Goal: Task Accomplishment & Management: Use online tool/utility

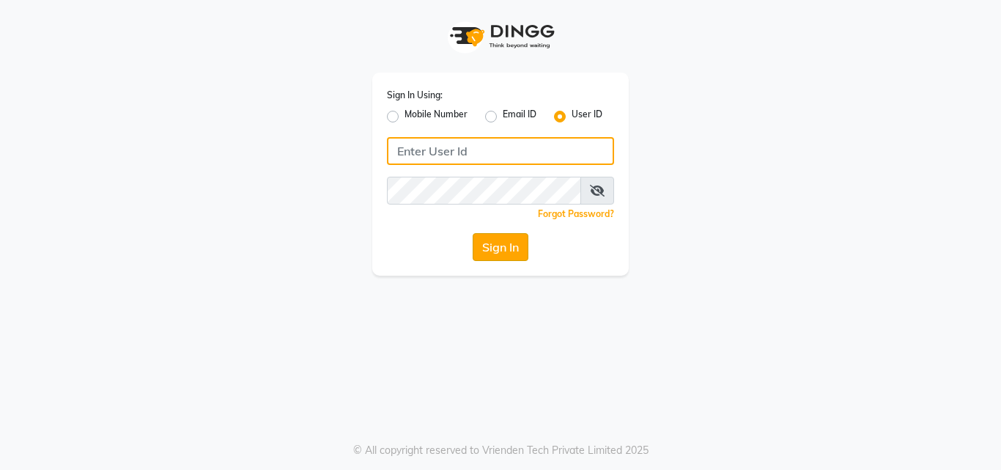
type input "7428060900"
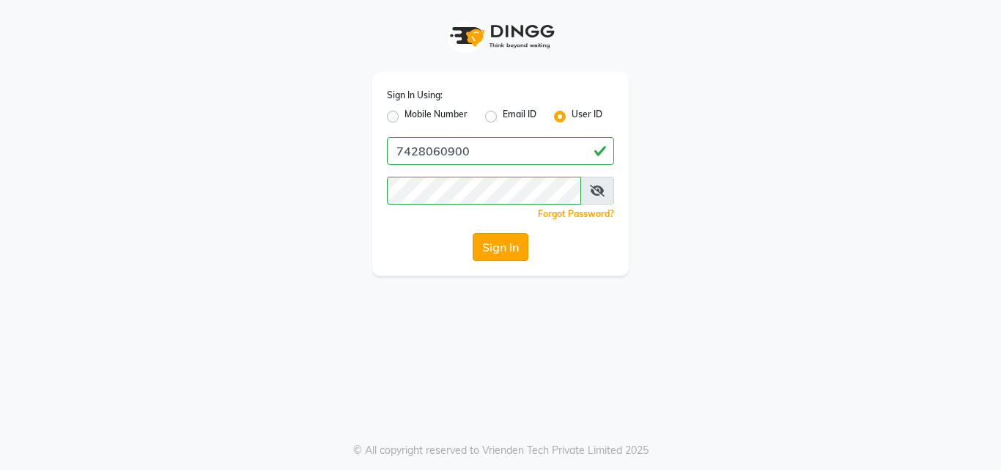
click at [493, 248] on button "Sign In" at bounding box center [501, 247] width 56 height 28
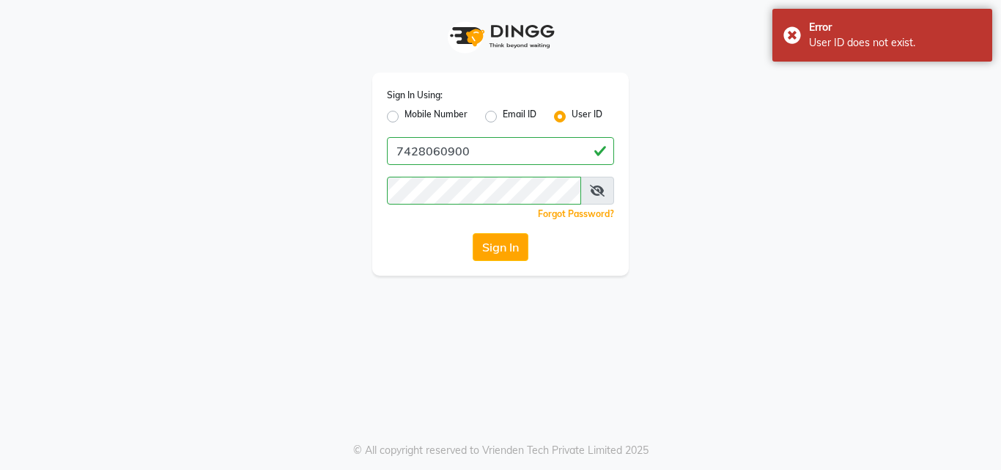
click at [405, 116] on label "Mobile Number" at bounding box center [436, 117] width 63 height 18
click at [405, 116] on input "Mobile Number" at bounding box center [410, 113] width 10 height 10
radio input "true"
radio input "false"
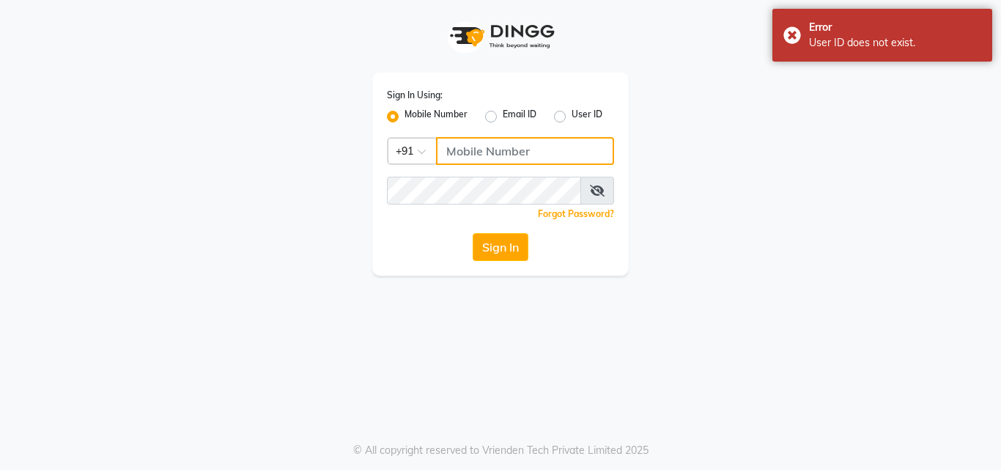
click at [489, 144] on input "Username" at bounding box center [525, 151] width 178 height 28
type input "7428060900"
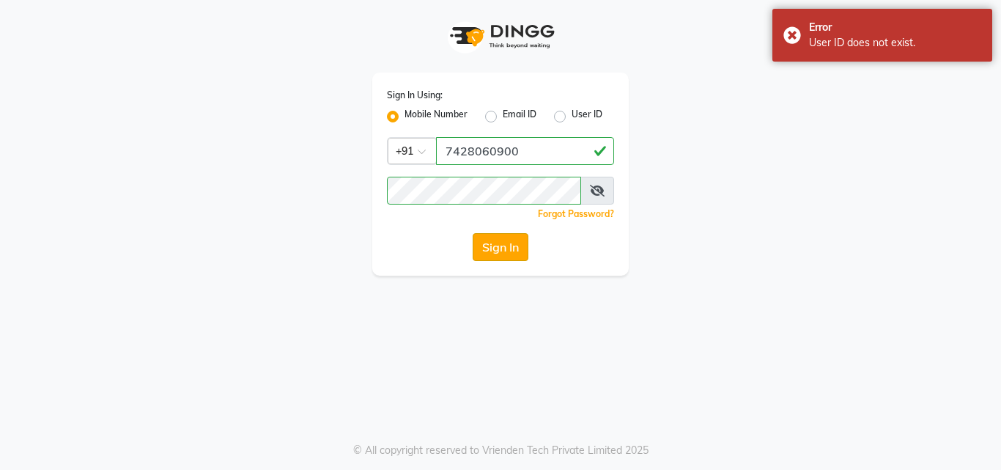
click at [509, 252] on button "Sign In" at bounding box center [501, 247] width 56 height 28
drag, startPoint x: 509, startPoint y: 252, endPoint x: 602, endPoint y: 188, distance: 113.2
click at [602, 188] on div "Sign In Using: Mobile Number Email ID User ID Country Code × [PHONE_NUMBER] Rem…" at bounding box center [500, 174] width 257 height 203
click at [602, 188] on icon at bounding box center [597, 191] width 15 height 12
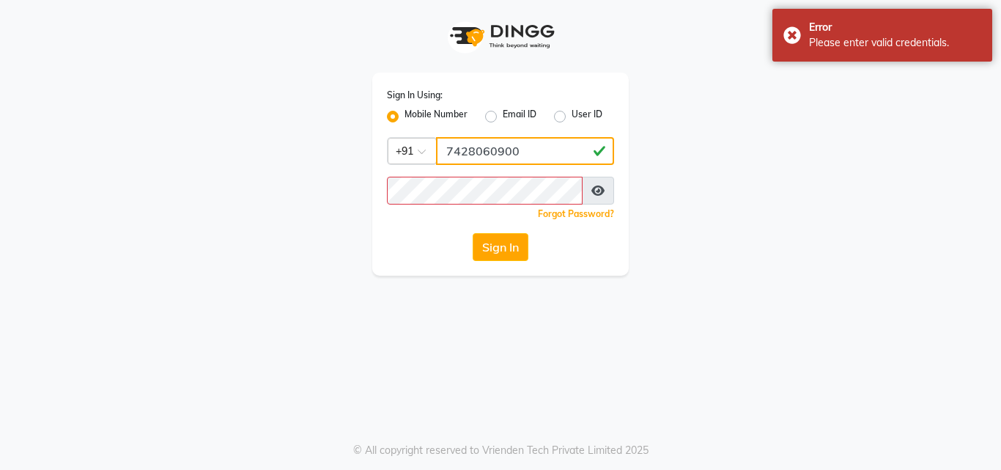
click at [447, 149] on input "7428060900" at bounding box center [525, 151] width 178 height 28
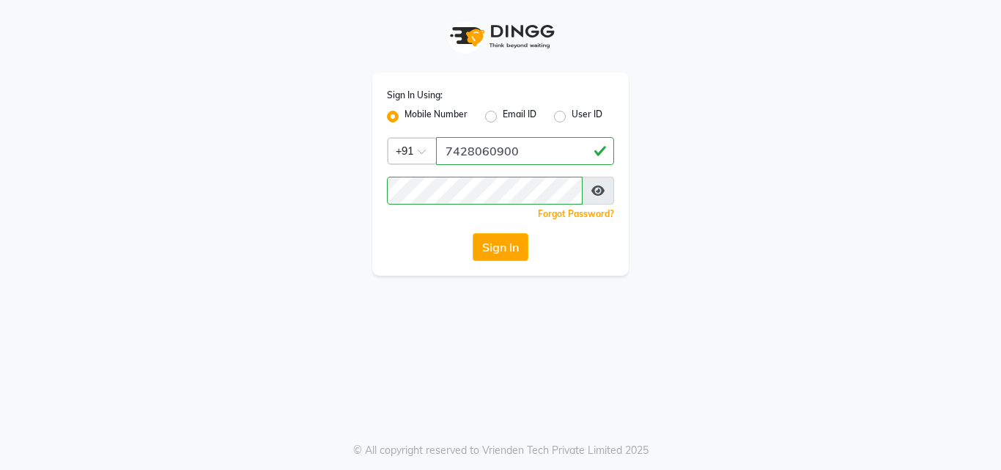
click at [701, 166] on div "Sign In Using: Mobile Number Email ID User ID Country Code × [PHONE_NUMBER] Rem…" at bounding box center [501, 138] width 836 height 276
click at [492, 245] on button "Sign In" at bounding box center [501, 247] width 56 height 28
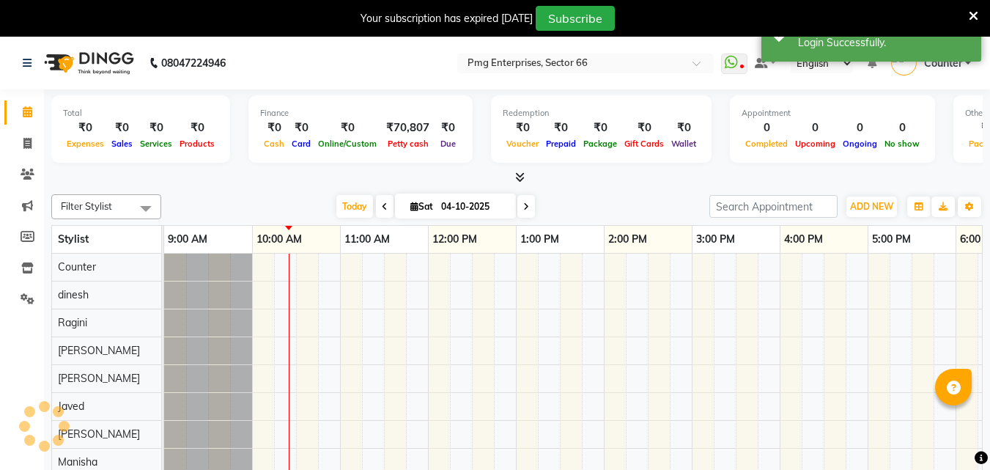
select select "en"
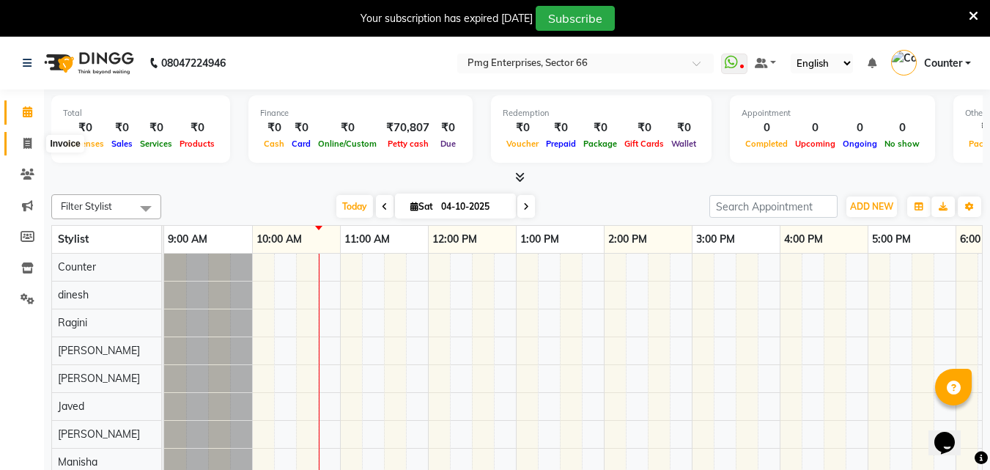
click at [35, 136] on span at bounding box center [28, 144] width 26 height 17
select select "service"
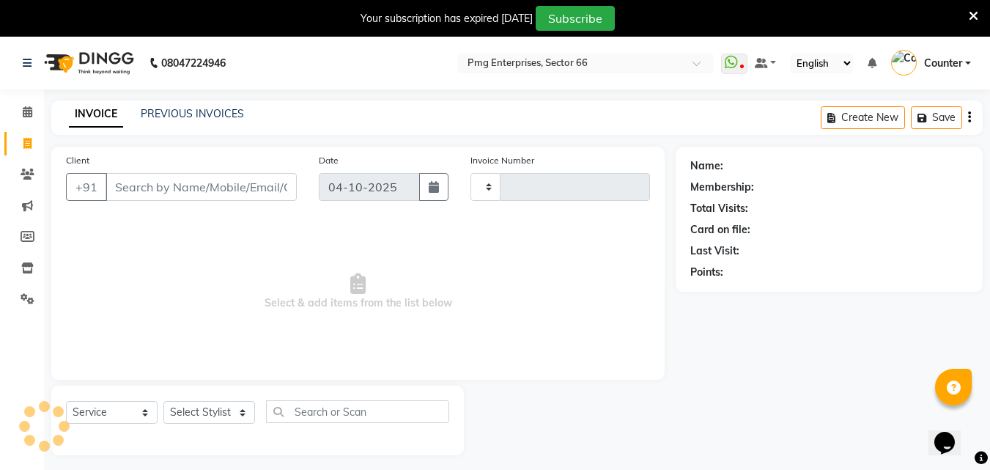
type input "3926"
select select "889"
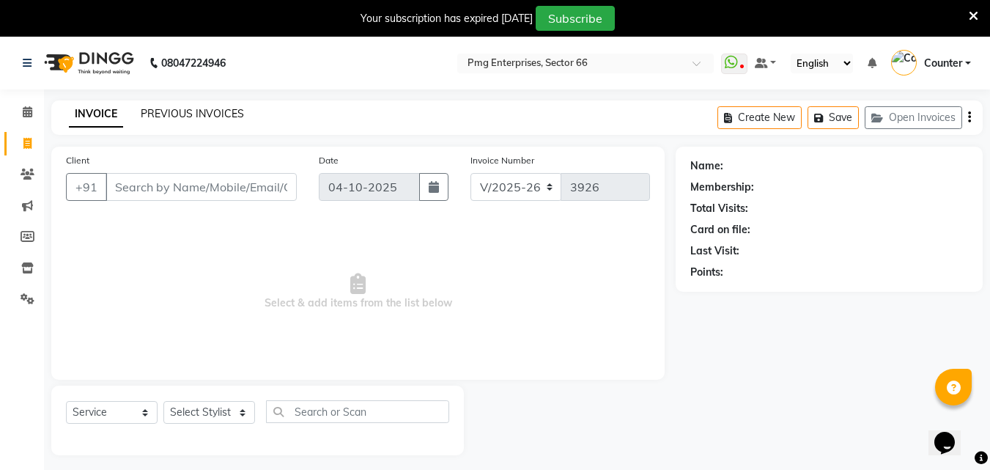
click at [230, 108] on link "PREVIOUS INVOICES" at bounding box center [192, 113] width 103 height 13
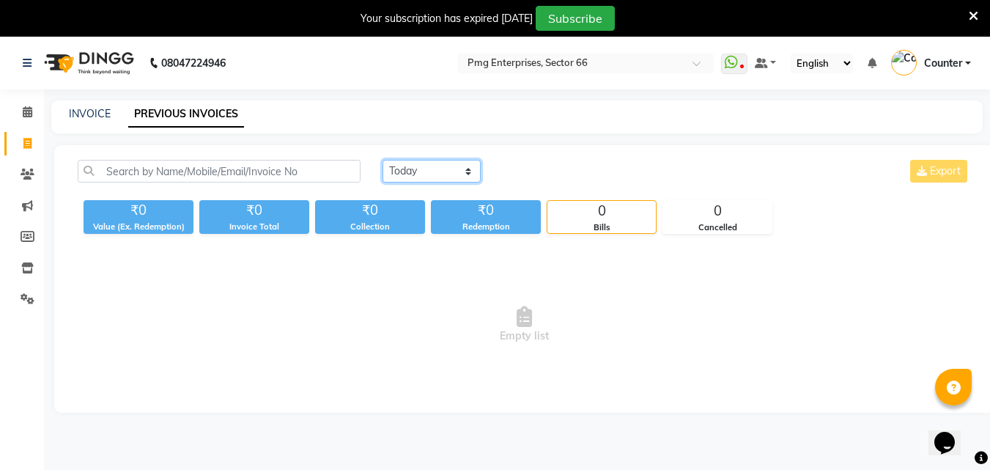
click at [398, 163] on select "[DATE] [DATE] Custom Range" at bounding box center [432, 171] width 98 height 23
select select "yesterday"
click at [383, 160] on select "[DATE] [DATE] Custom Range" at bounding box center [432, 171] width 98 height 23
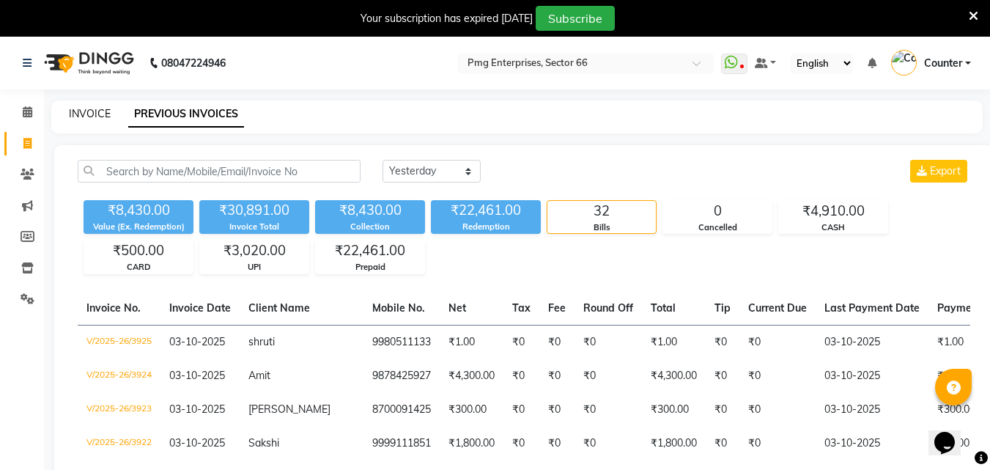
click at [94, 112] on link "INVOICE" at bounding box center [90, 113] width 42 height 13
select select "service"
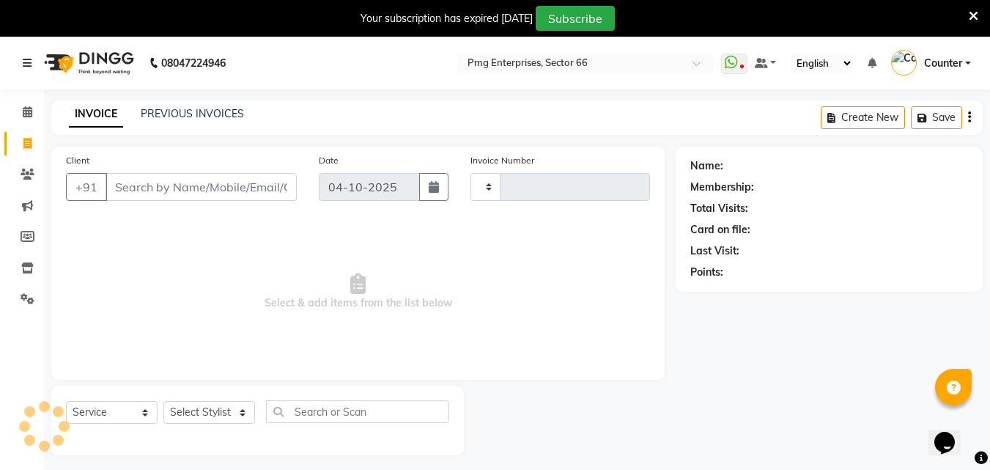
scroll to position [37, 0]
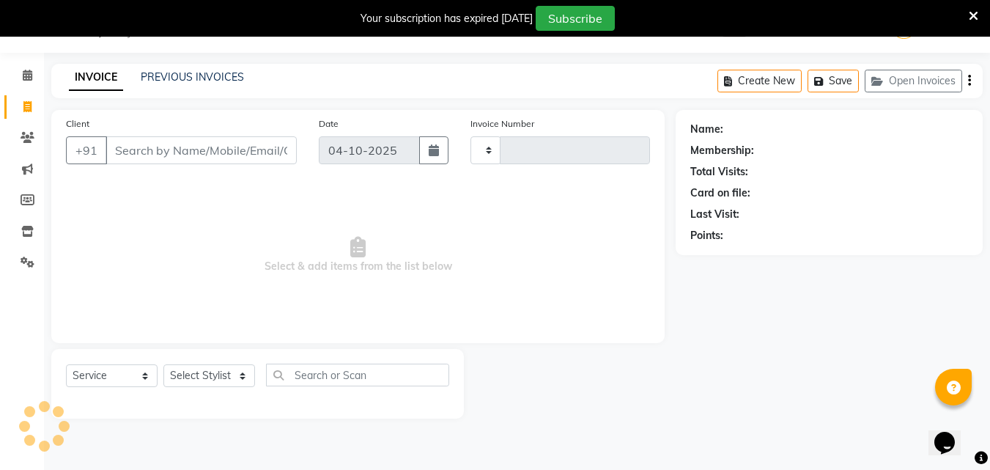
type input "3926"
select select "889"
click at [205, 75] on link "PREVIOUS INVOICES" at bounding box center [192, 76] width 103 height 13
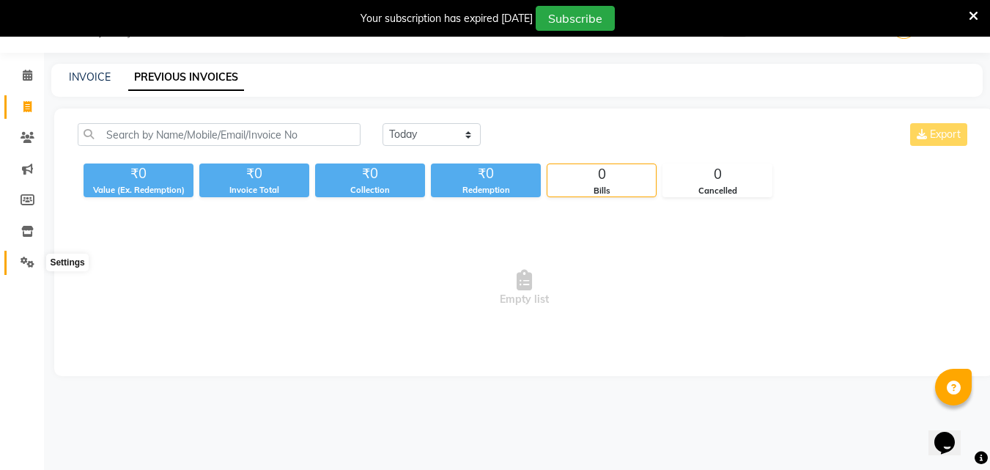
click at [31, 260] on icon at bounding box center [28, 262] width 14 height 11
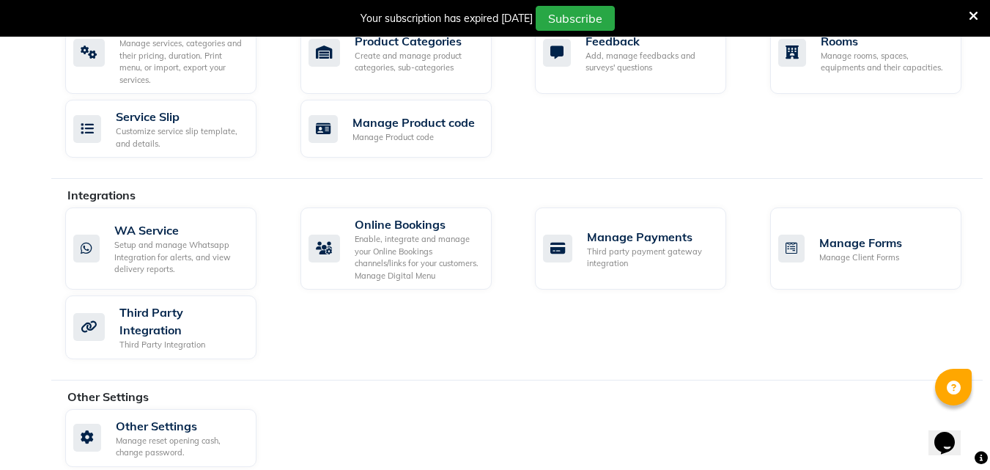
scroll to position [220, 0]
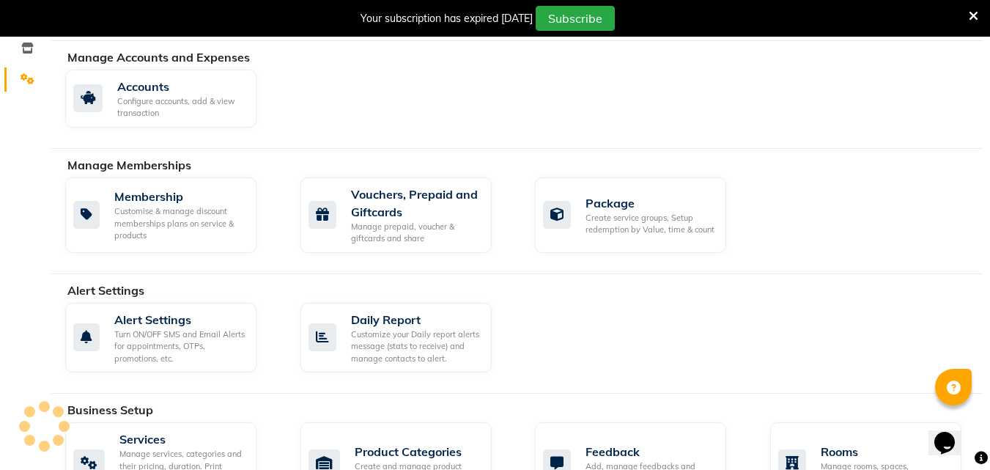
click at [971, 17] on icon at bounding box center [974, 16] width 10 height 13
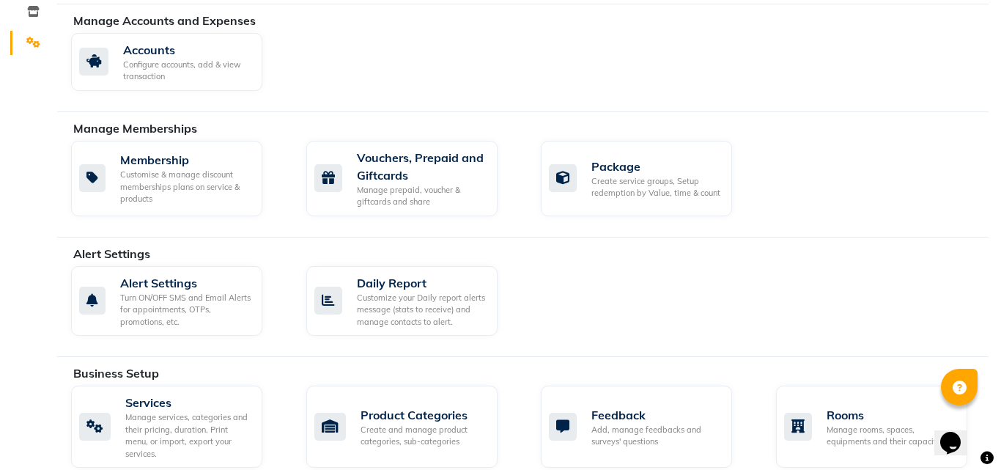
scroll to position [0, 0]
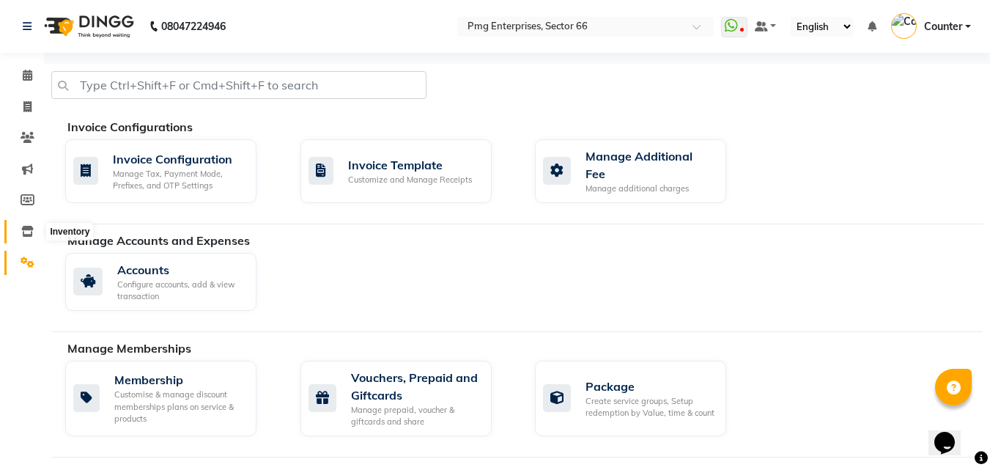
click at [20, 237] on span at bounding box center [28, 232] width 26 height 17
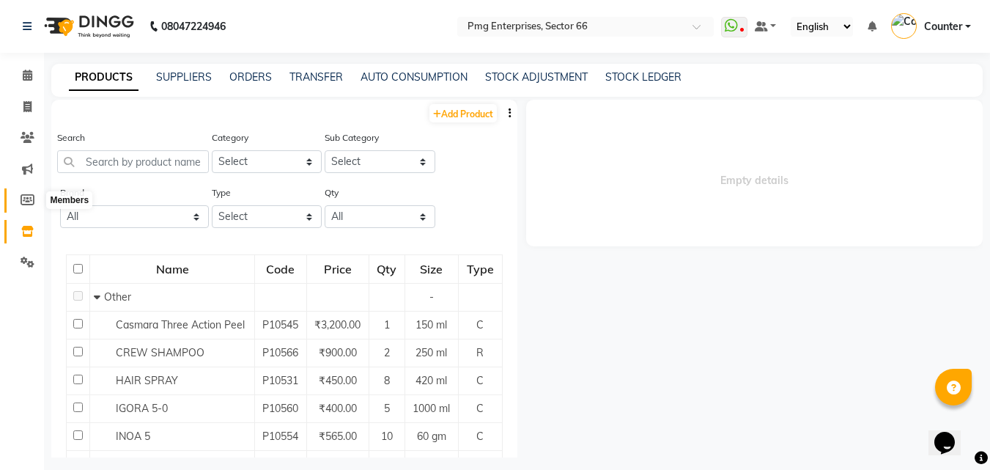
click at [34, 197] on icon at bounding box center [28, 199] width 14 height 11
select select
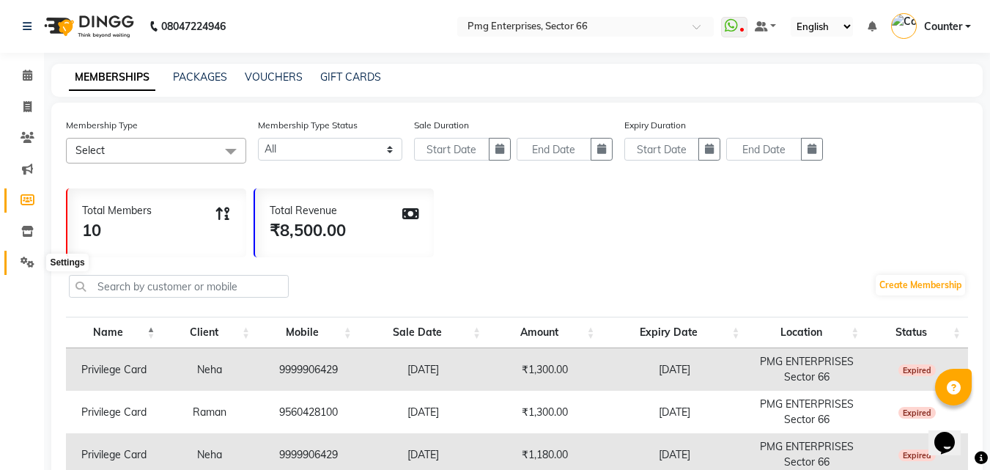
click at [21, 256] on span at bounding box center [28, 262] width 26 height 17
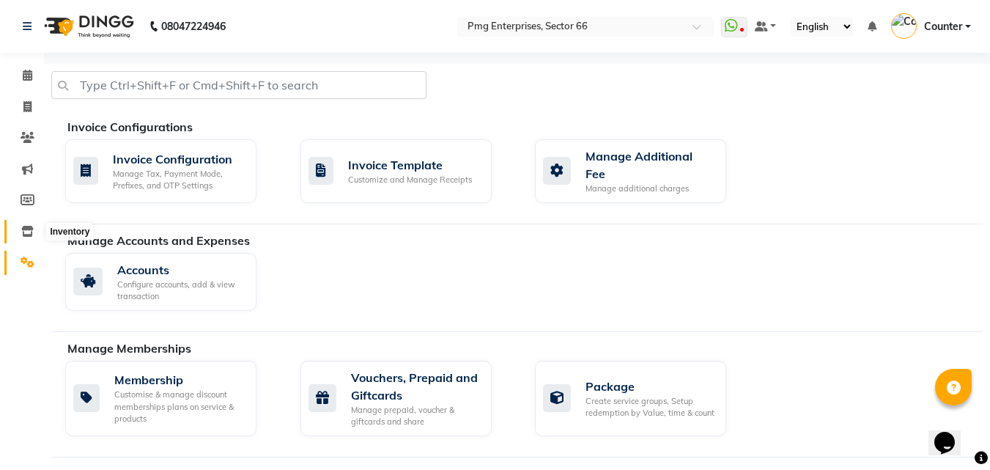
click at [31, 229] on icon at bounding box center [27, 231] width 12 height 11
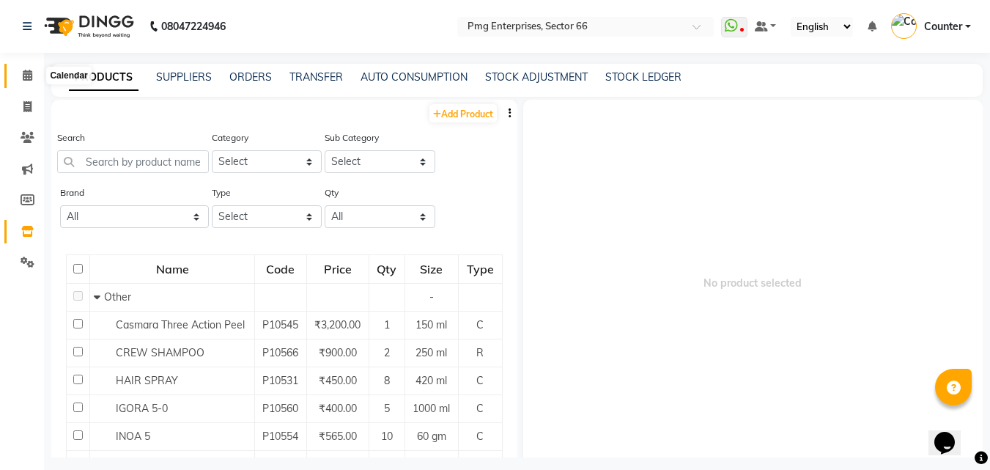
click at [31, 71] on icon at bounding box center [28, 75] width 10 height 11
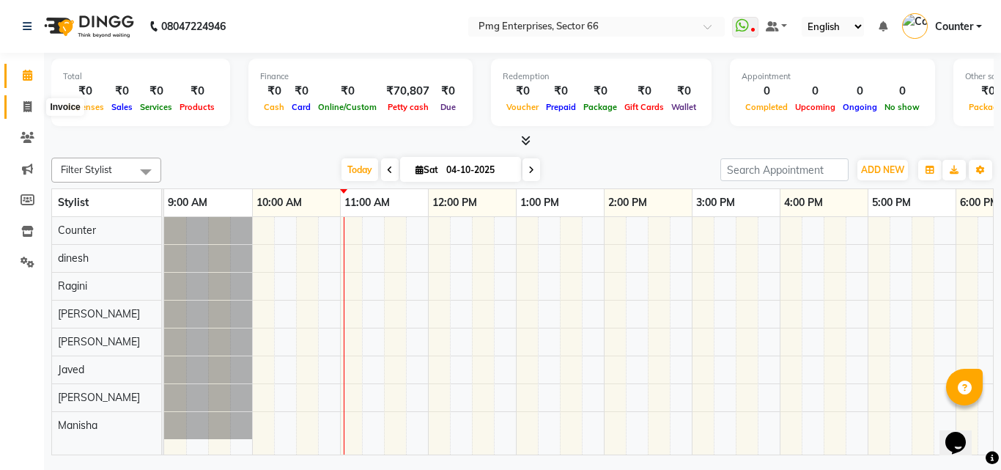
click at [28, 103] on icon at bounding box center [27, 106] width 8 height 11
select select "service"
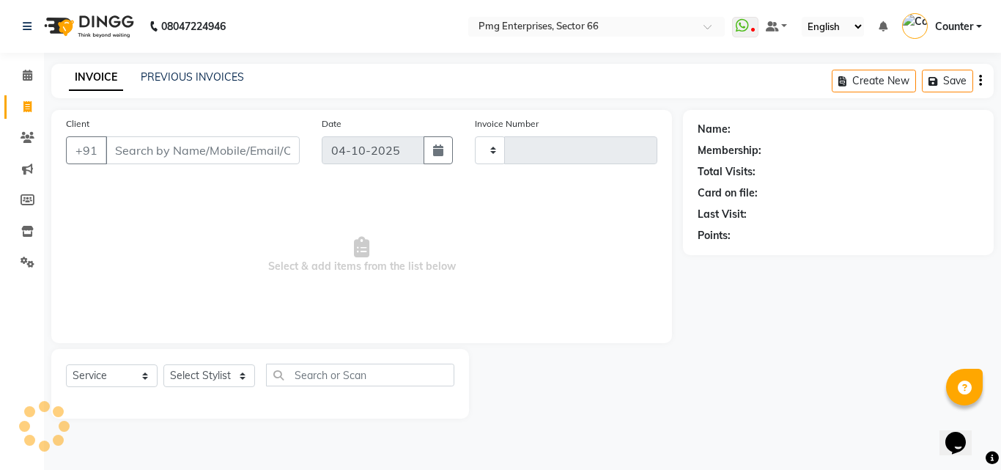
type input "3926"
select select "889"
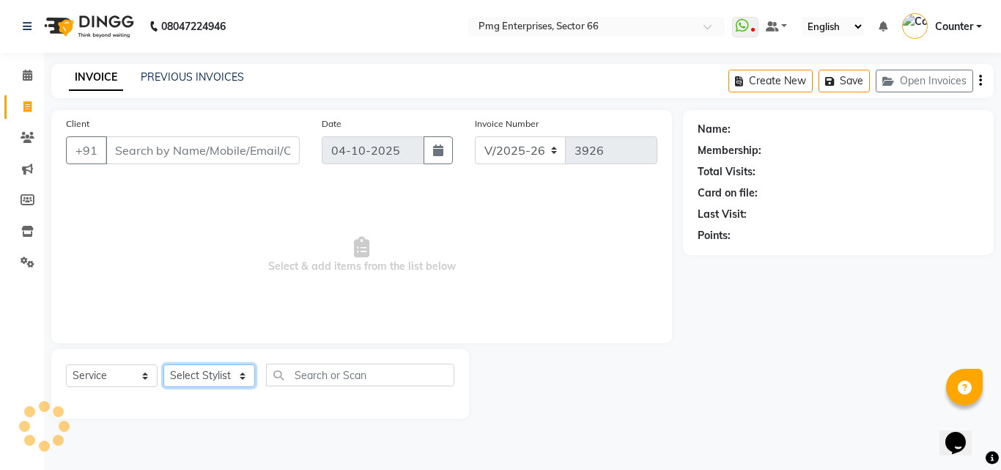
click at [212, 375] on select "Select Stylist [PERSON_NAME] Counter [PERSON_NAME] [PERSON_NAME] [PERSON_NAME] …" at bounding box center [209, 375] width 92 height 23
select select "52446"
click at [163, 364] on select "Select Stylist [PERSON_NAME] Counter [PERSON_NAME] [PERSON_NAME] [PERSON_NAME] …" at bounding box center [209, 375] width 92 height 23
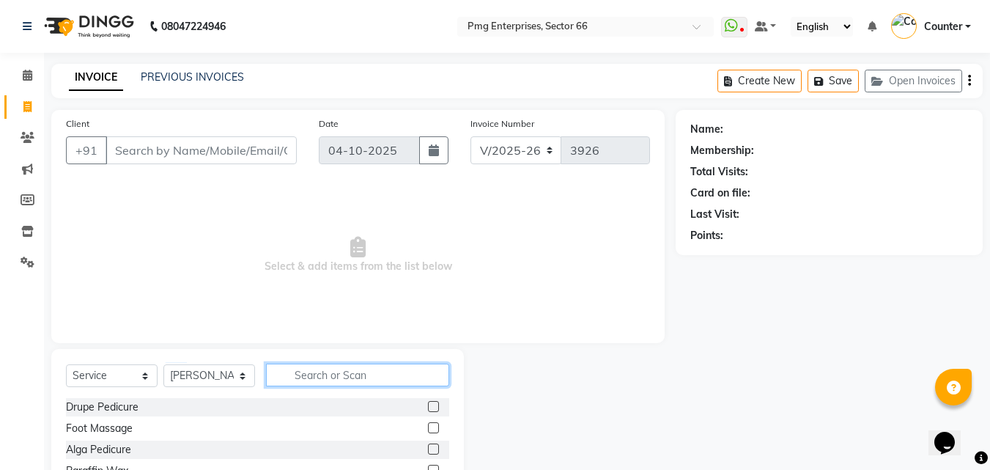
click at [391, 369] on input "text" at bounding box center [357, 375] width 183 height 23
type input "hair"
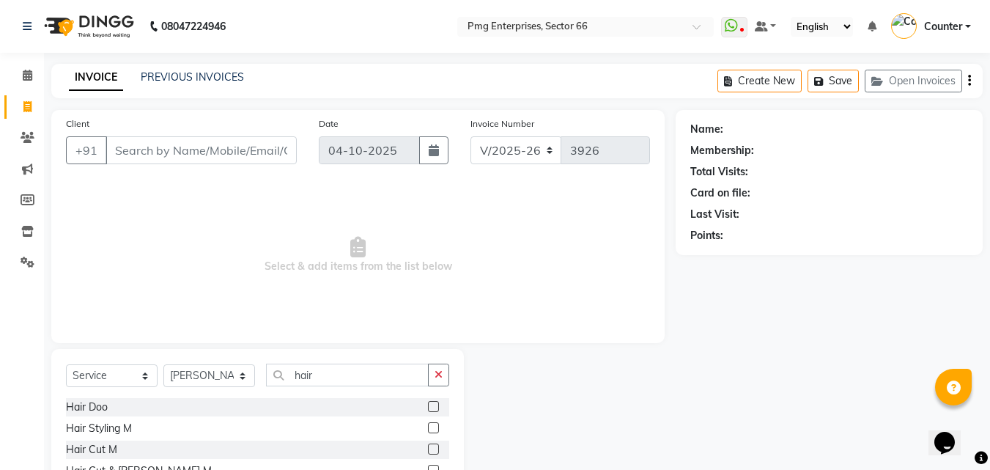
click at [702, 402] on div "Name: Membership: Total Visits: Card on file: Last Visit: Points:" at bounding box center [835, 337] width 318 height 455
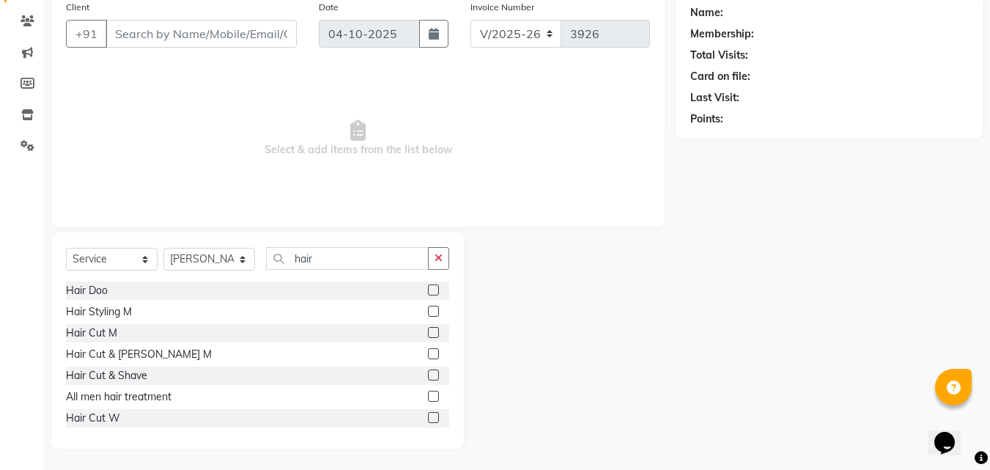
scroll to position [117, 0]
click at [428, 414] on label at bounding box center [433, 416] width 11 height 11
click at [428, 414] on input "checkbox" at bounding box center [433, 418] width 10 height 10
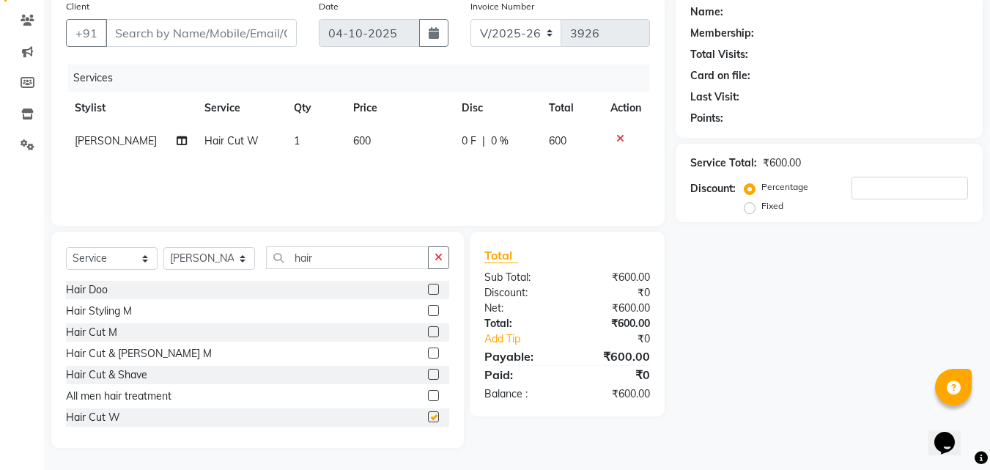
checkbox input "false"
click at [440, 252] on icon "button" at bounding box center [439, 257] width 8 height 10
click at [939, 325] on div "Name: Membership: Total Visits: Card on file: Last Visit: Points: Service Total…" at bounding box center [835, 220] width 318 height 455
click at [31, 115] on icon at bounding box center [27, 113] width 12 height 11
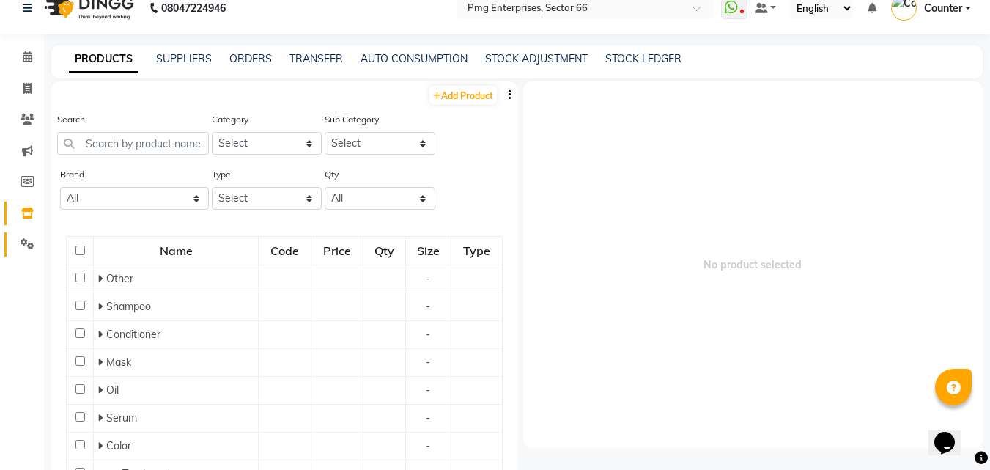
scroll to position [10, 0]
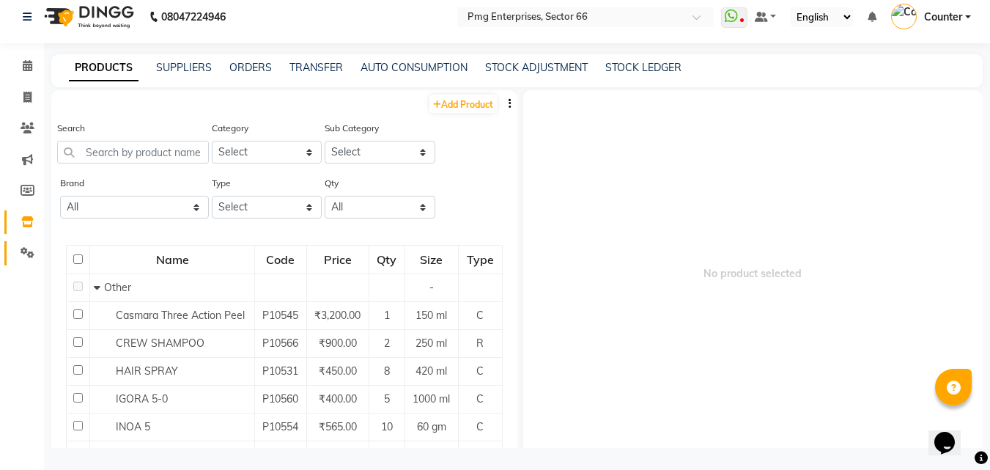
click at [31, 239] on li "Settings" at bounding box center [22, 253] width 44 height 32
click at [26, 254] on icon at bounding box center [28, 252] width 14 height 11
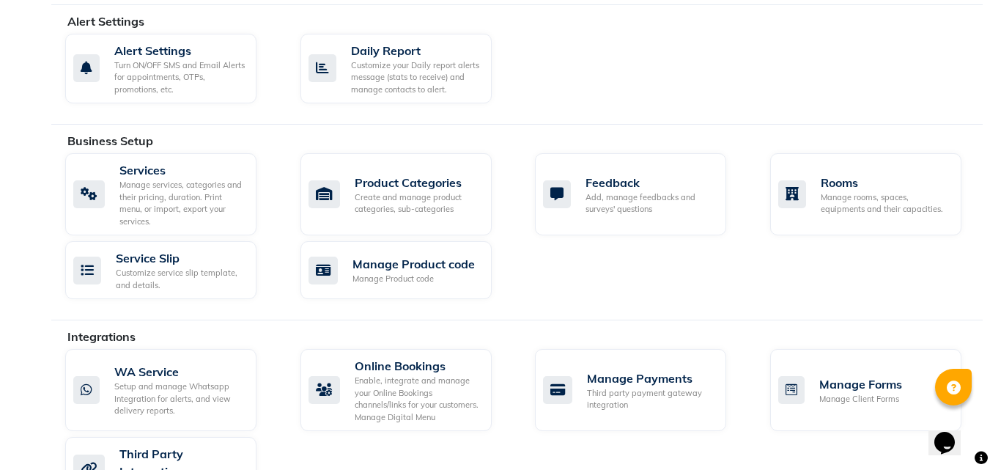
scroll to position [476, 0]
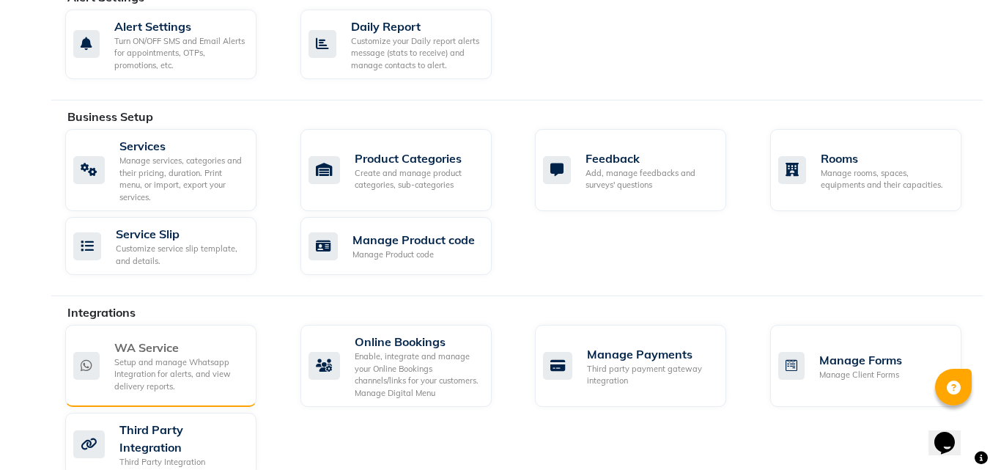
click at [156, 365] on div "Setup and manage Whatsapp Integration for alerts, and view delivery reports." at bounding box center [179, 374] width 130 height 37
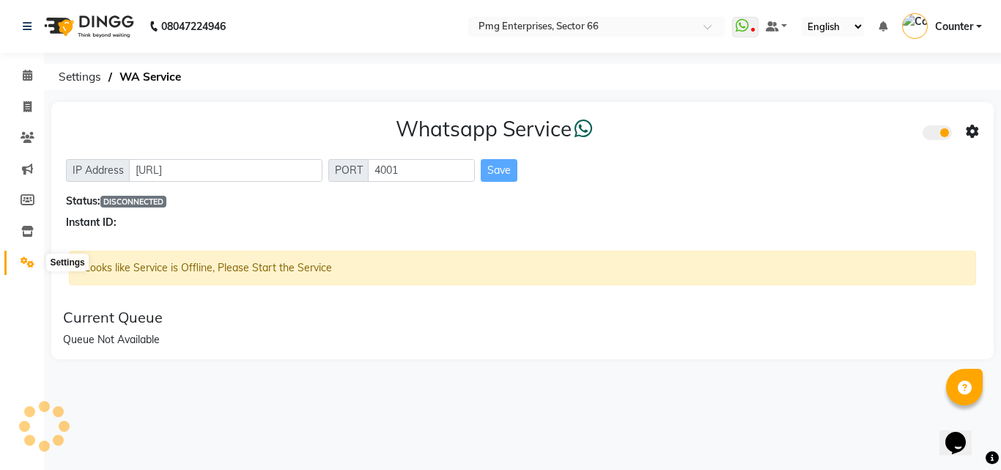
click at [30, 265] on icon at bounding box center [28, 262] width 14 height 11
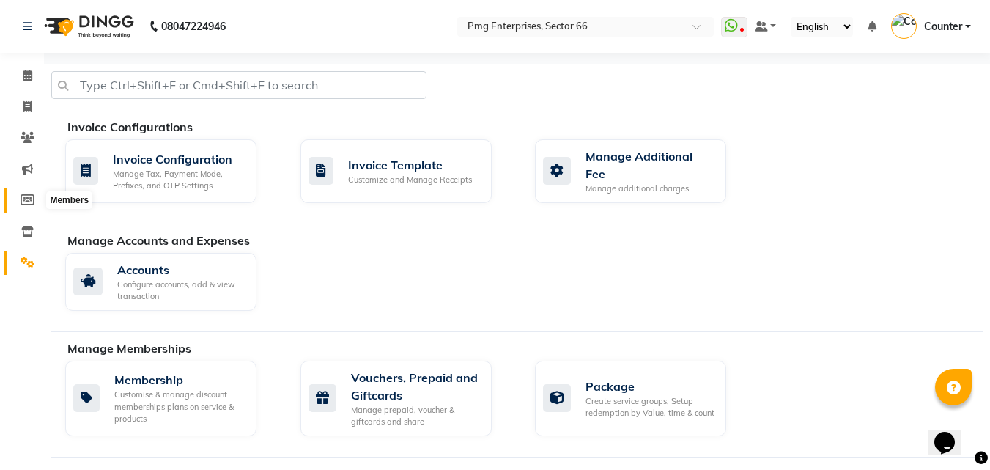
click at [29, 200] on icon at bounding box center [28, 199] width 14 height 11
select select
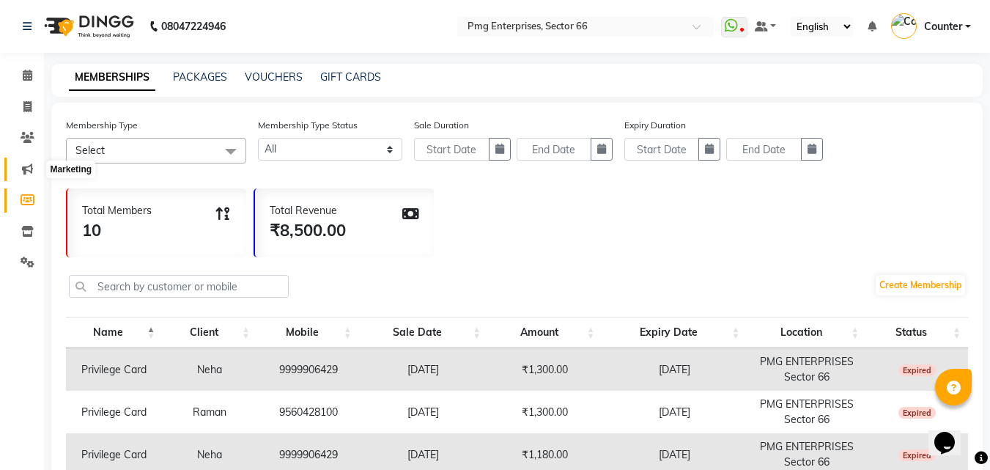
click at [29, 171] on icon at bounding box center [27, 168] width 11 height 11
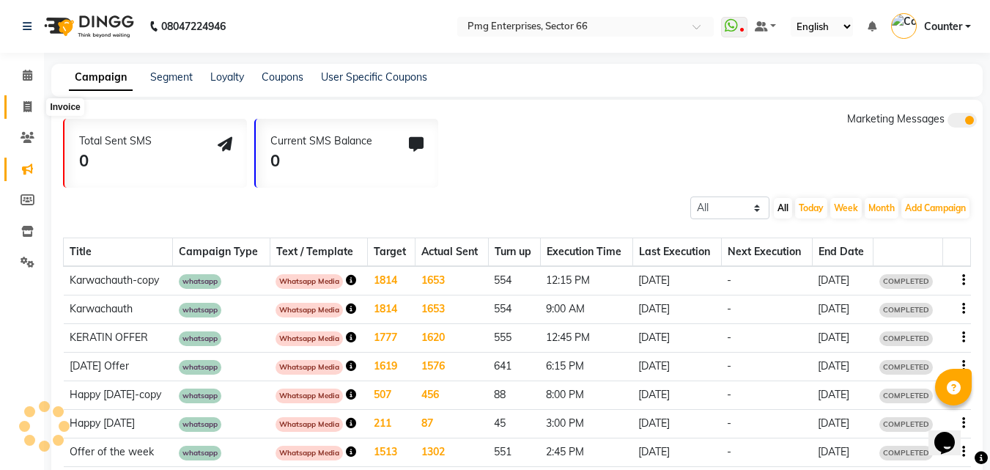
click at [33, 100] on span at bounding box center [28, 107] width 26 height 17
select select "service"
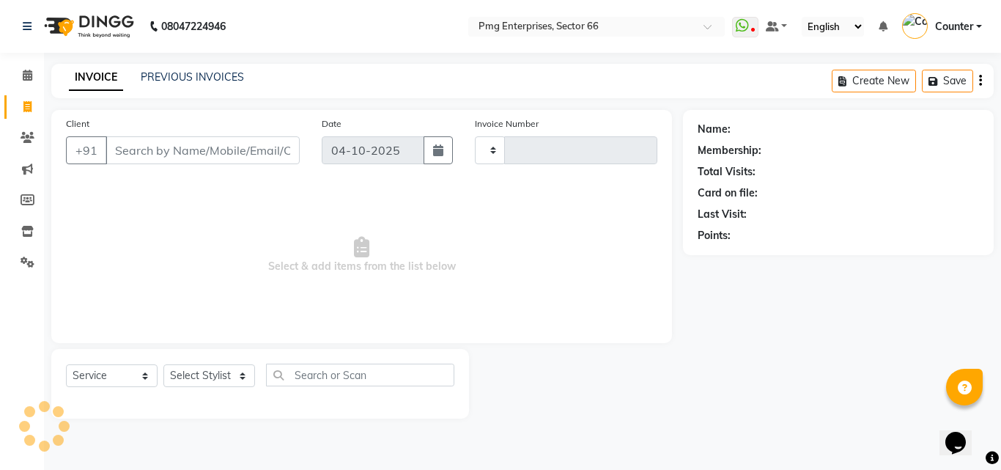
type input "3926"
select select "889"
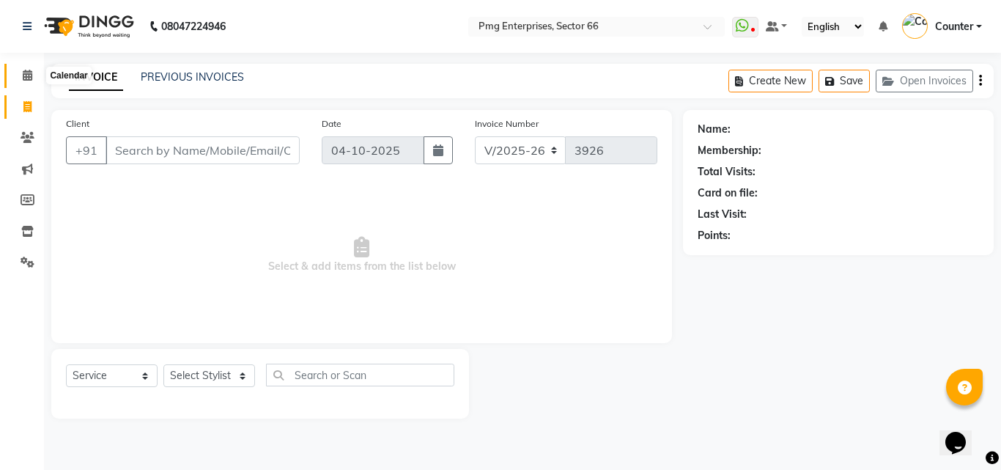
click at [34, 81] on span at bounding box center [28, 75] width 26 height 17
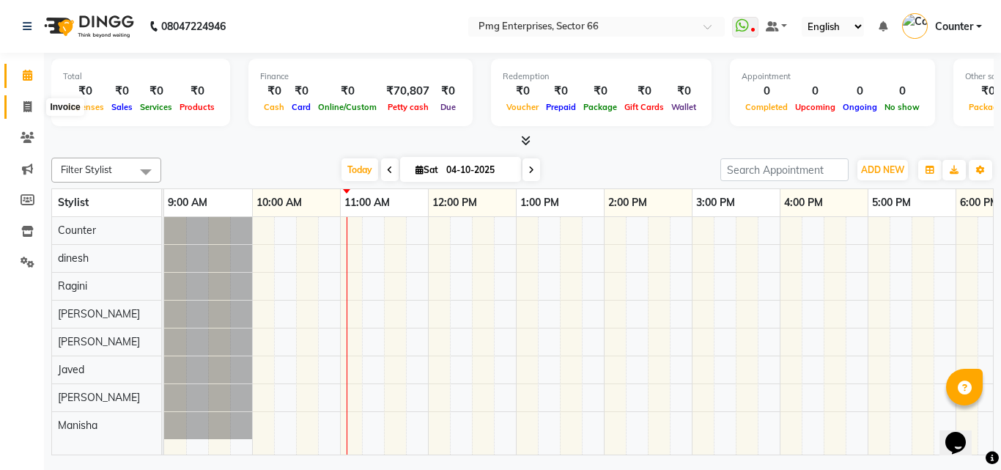
click at [26, 108] on icon at bounding box center [27, 106] width 8 height 11
select select "889"
select select "service"
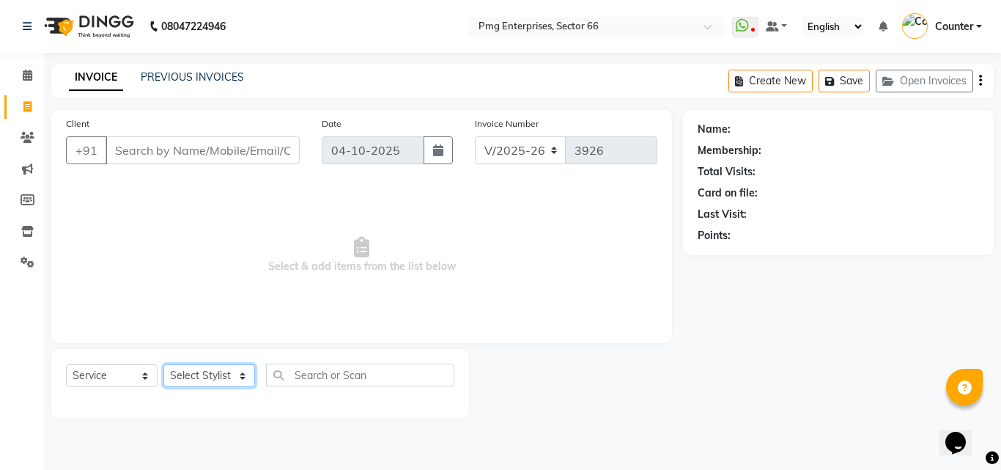
click at [213, 379] on select "Select Stylist [PERSON_NAME] Counter [PERSON_NAME] [PERSON_NAME] [PERSON_NAME] …" at bounding box center [209, 375] width 92 height 23
select select "20825"
click at [163, 364] on select "Select Stylist [PERSON_NAME] Counter [PERSON_NAME] [PERSON_NAME] [PERSON_NAME] …" at bounding box center [209, 375] width 92 height 23
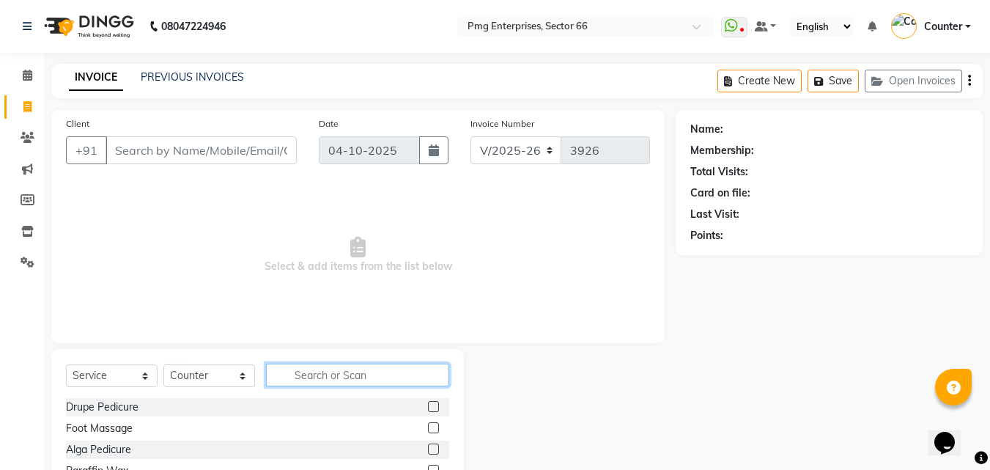
click at [310, 373] on input "text" at bounding box center [357, 375] width 183 height 23
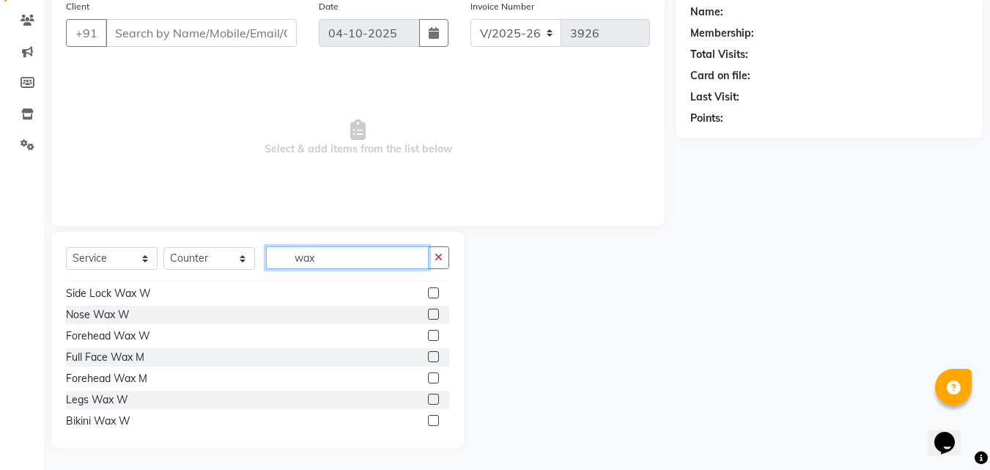
scroll to position [117, 0]
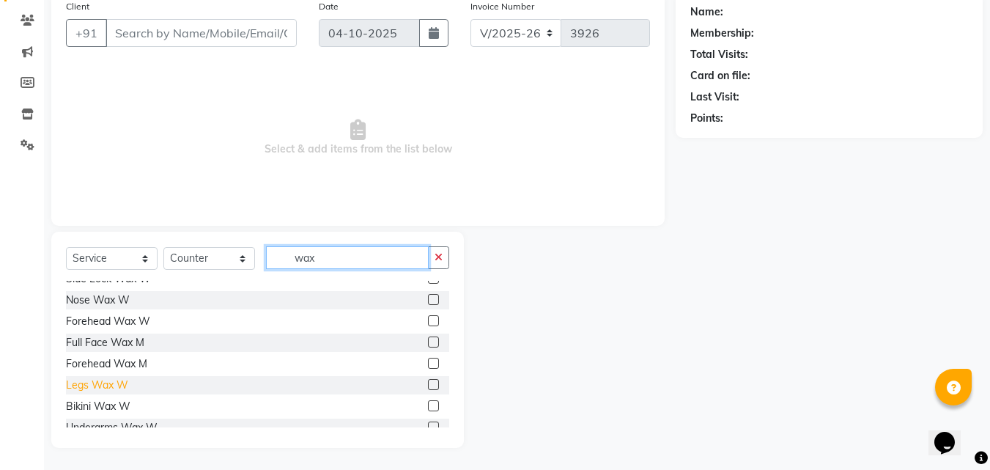
type input "wax"
click at [114, 386] on div "Legs Wax W" at bounding box center [97, 384] width 62 height 15
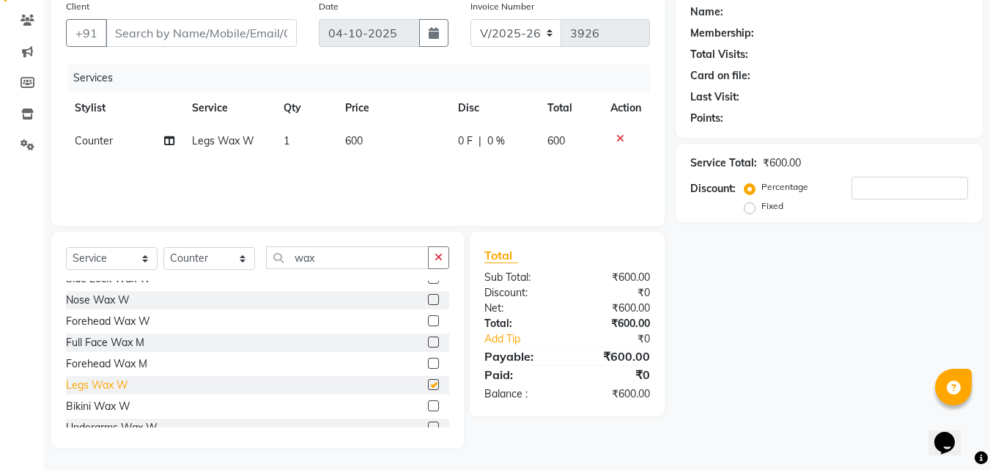
checkbox input "false"
click at [331, 253] on input "wax" at bounding box center [347, 257] width 163 height 23
type input "w"
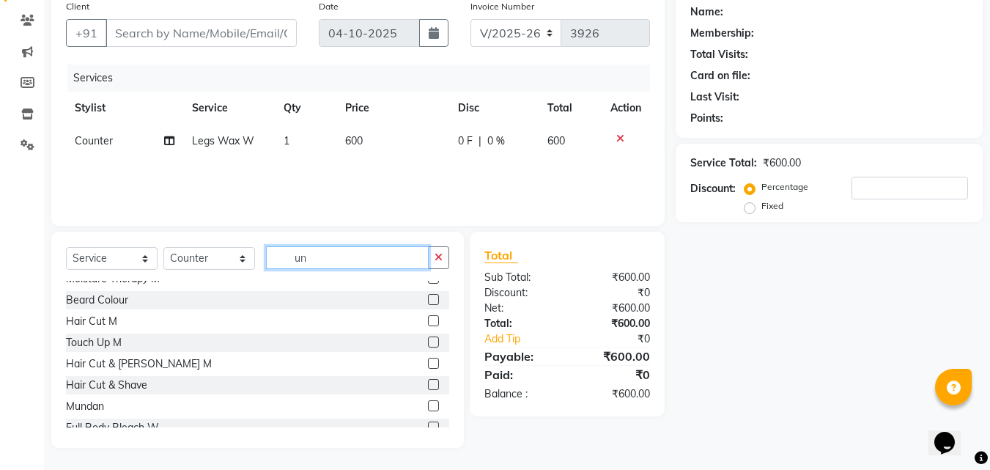
scroll to position [86, 0]
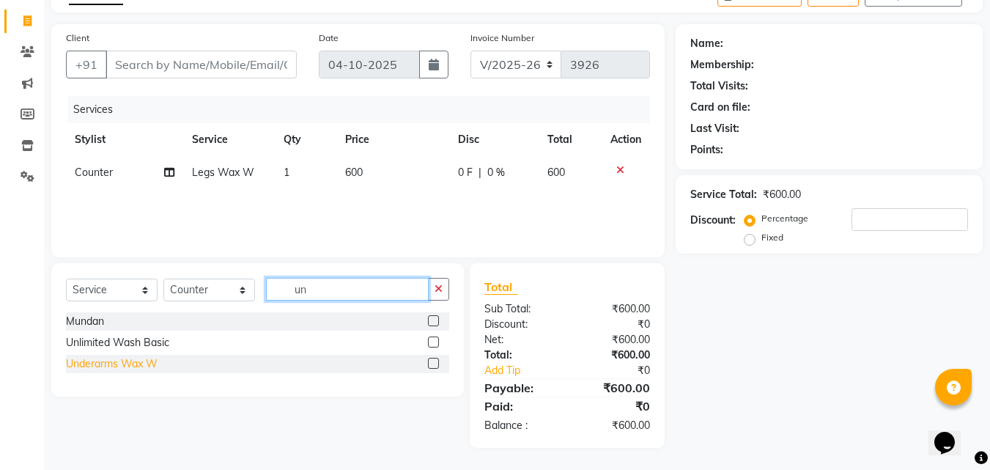
type input "un"
click at [134, 364] on div "Underarms Wax W" at bounding box center [112, 363] width 92 height 15
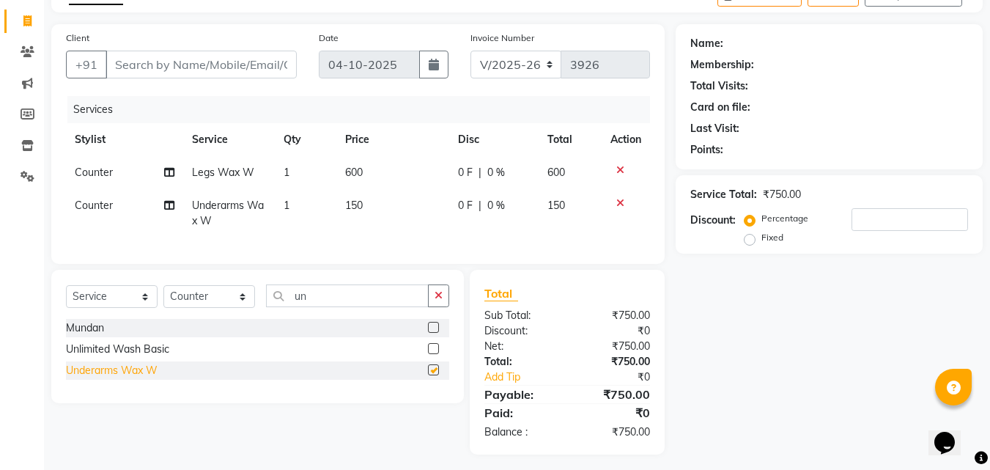
checkbox input "false"
click at [147, 61] on input "Client" at bounding box center [201, 65] width 191 height 28
type input "9"
type input "0"
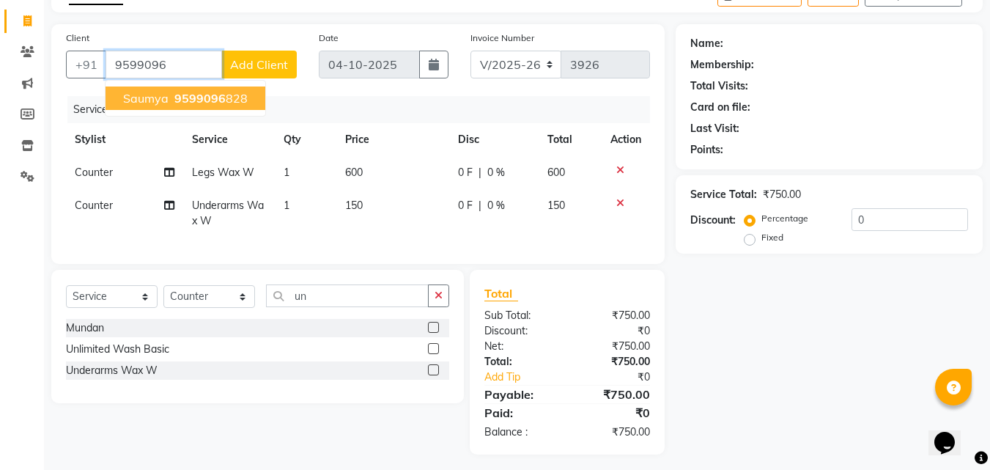
click at [167, 98] on span "saumya" at bounding box center [145, 98] width 45 height 15
type input "9599096828"
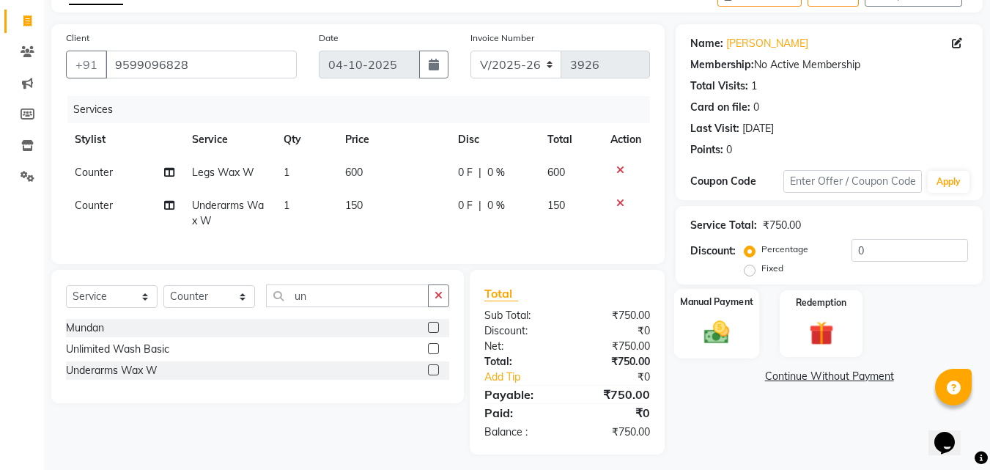
click at [731, 339] on img at bounding box center [716, 331] width 41 height 29
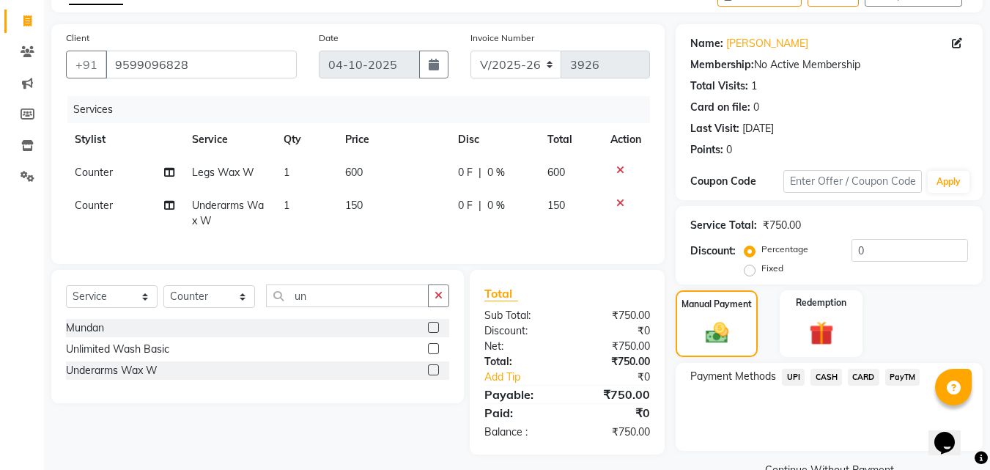
click at [823, 375] on span "CASH" at bounding box center [827, 377] width 32 height 17
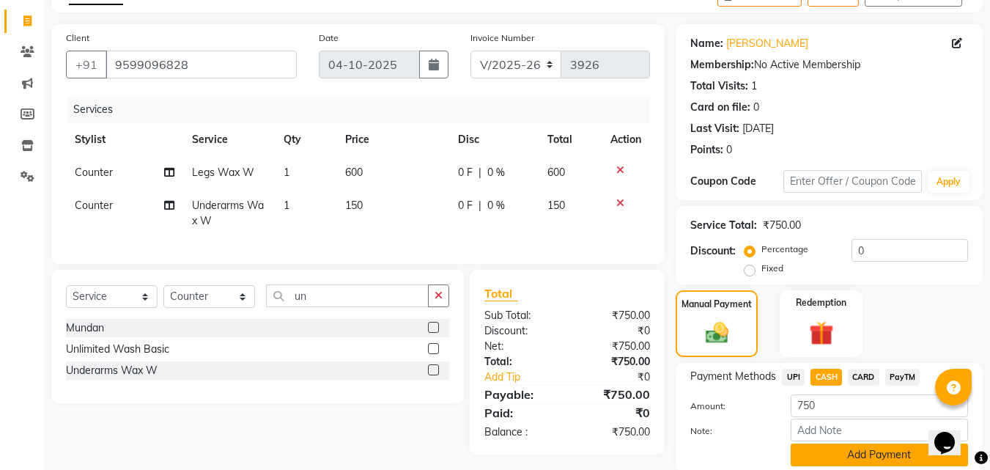
click at [872, 454] on button "Add Payment" at bounding box center [879, 454] width 177 height 23
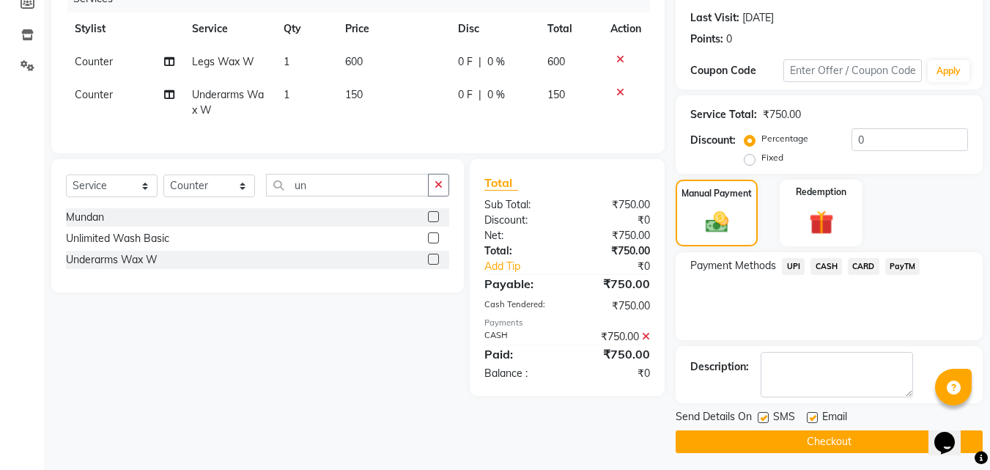
scroll to position [202, 0]
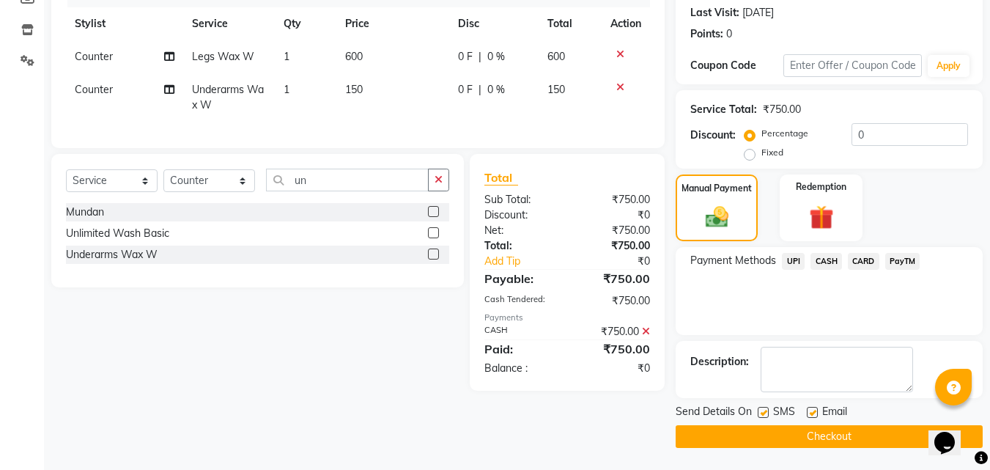
click at [826, 435] on button "Checkout" at bounding box center [829, 436] width 307 height 23
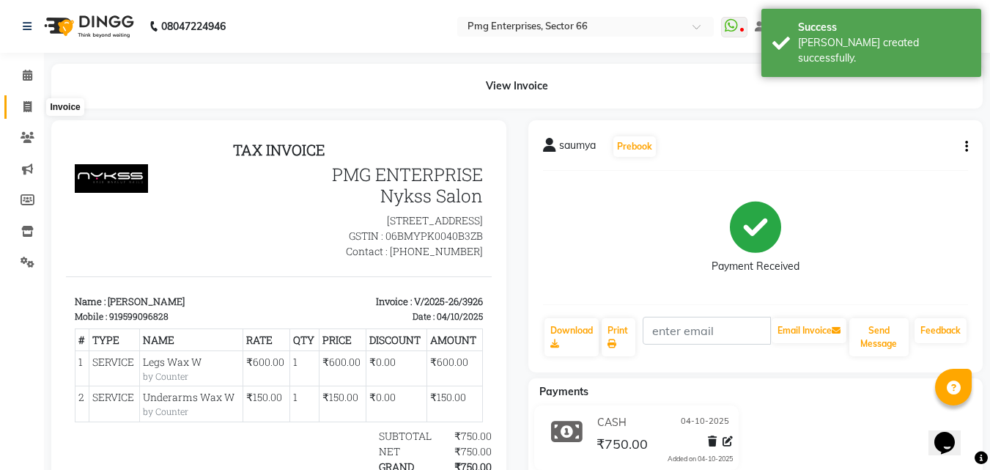
click at [23, 105] on icon at bounding box center [27, 106] width 8 height 11
select select "service"
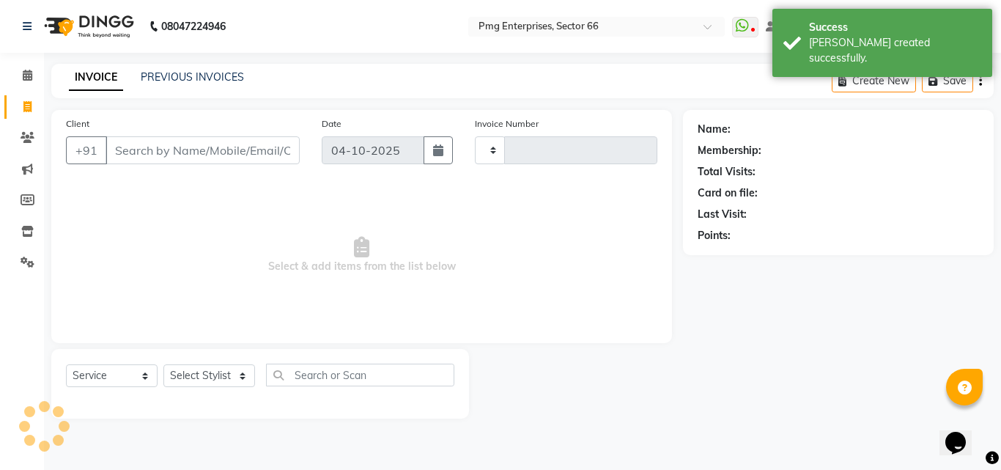
type input "3927"
select select "889"
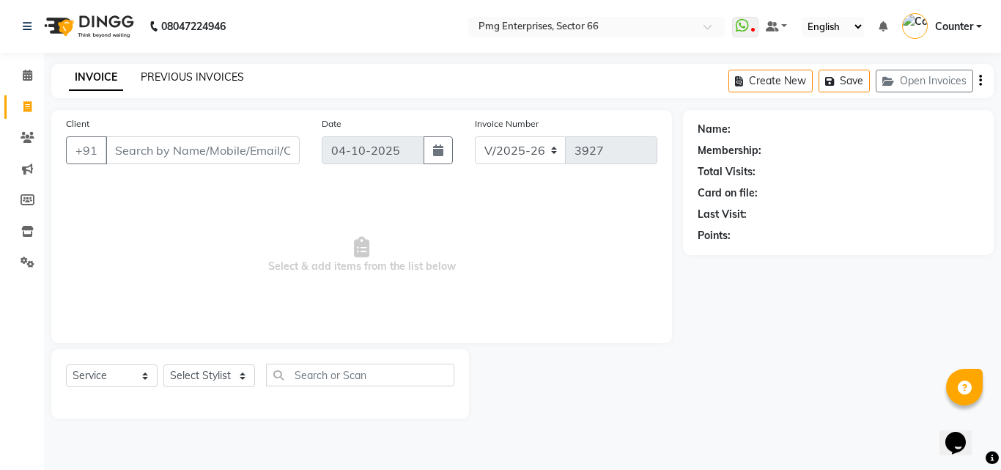
click at [167, 76] on link "PREVIOUS INVOICES" at bounding box center [192, 76] width 103 height 13
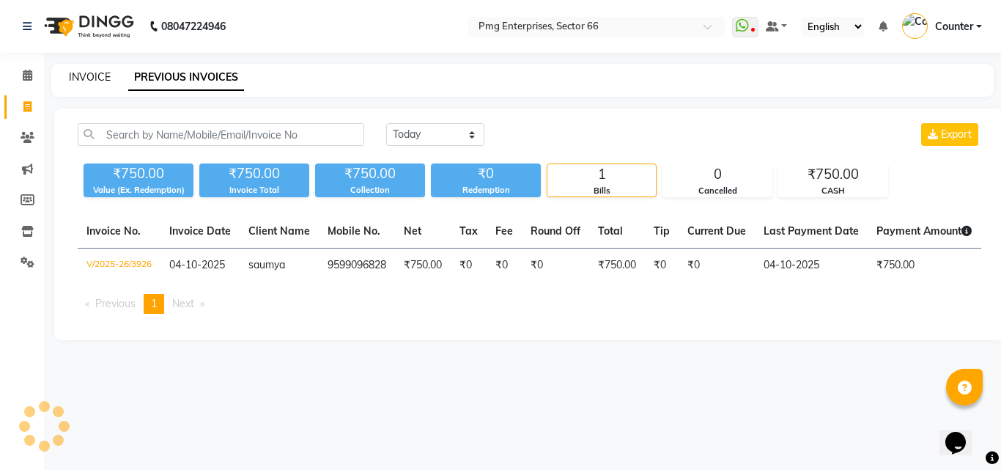
click at [75, 77] on link "INVOICE" at bounding box center [90, 76] width 42 height 13
select select "service"
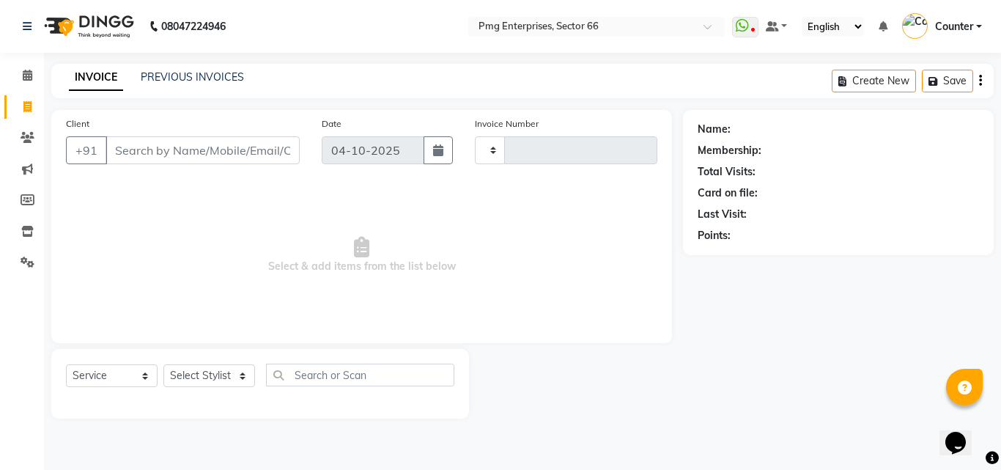
type input "3927"
select select "889"
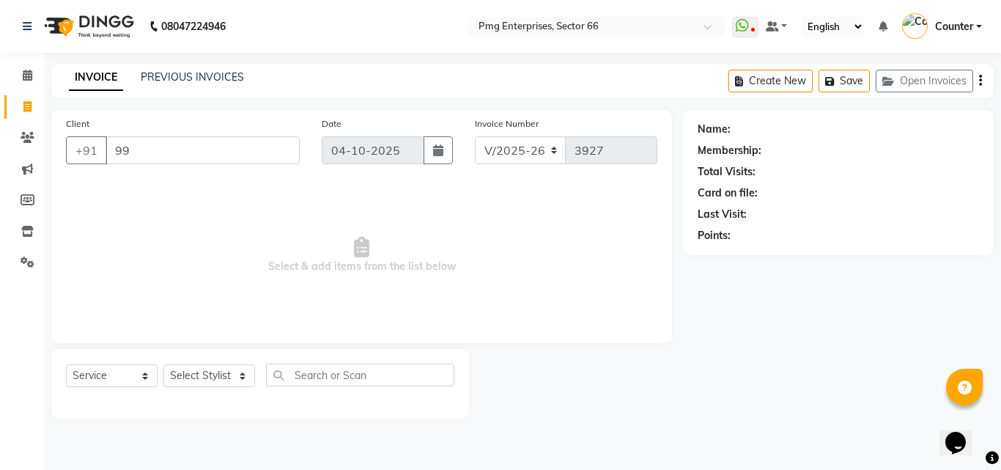
type input "9"
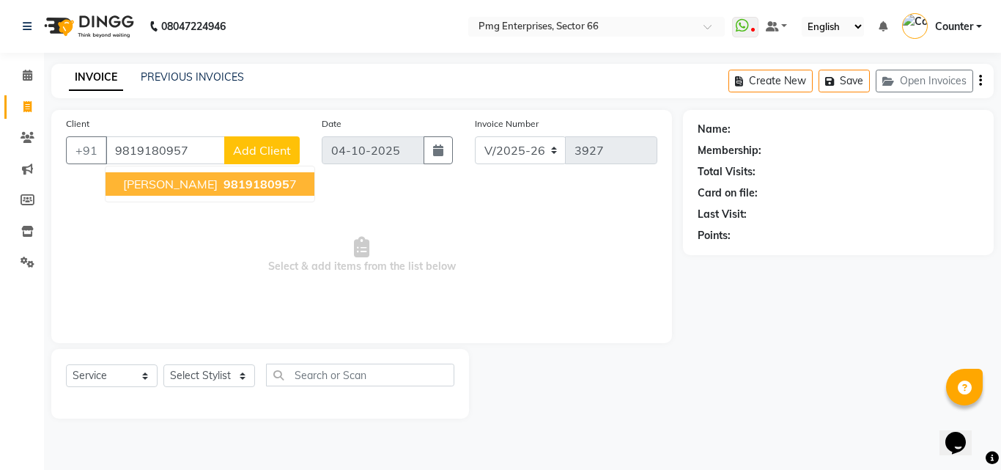
type input "9819180957"
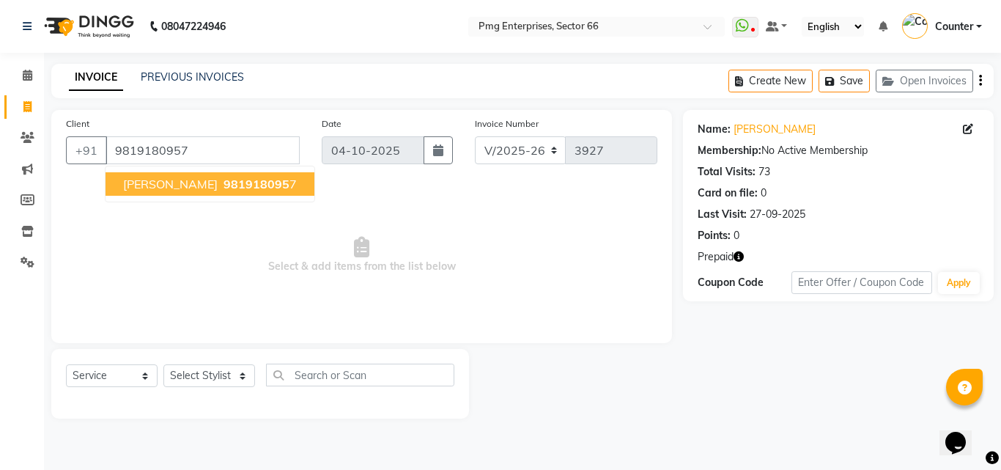
click at [228, 185] on span "981918095" at bounding box center [257, 184] width 66 height 15
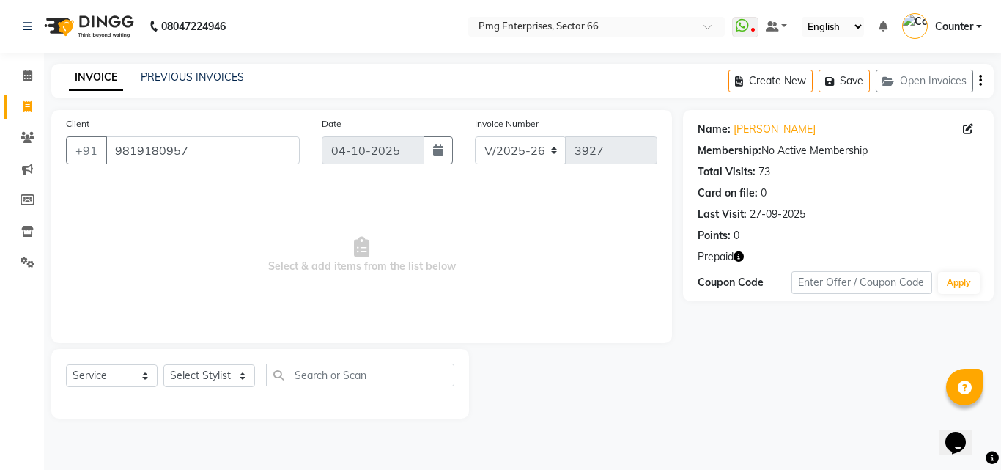
click at [740, 255] on icon "button" at bounding box center [739, 256] width 10 height 10
click at [209, 375] on select "Select Stylist [PERSON_NAME] Counter [PERSON_NAME] [PERSON_NAME] [PERSON_NAME] …" at bounding box center [209, 375] width 92 height 23
select select "49466"
click at [163, 364] on select "Select Stylist [PERSON_NAME] Counter [PERSON_NAME] [PERSON_NAME] [PERSON_NAME] …" at bounding box center [209, 375] width 92 height 23
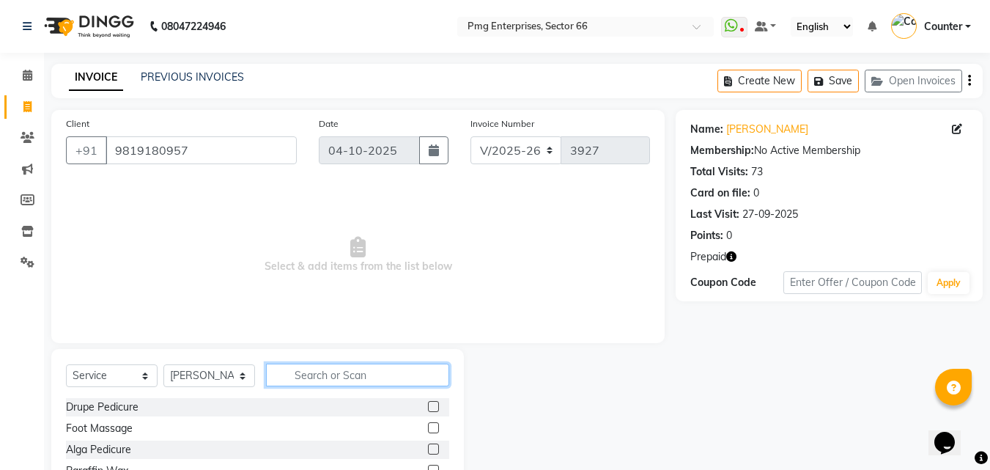
click at [339, 376] on input "text" at bounding box center [357, 375] width 183 height 23
type input "hair"
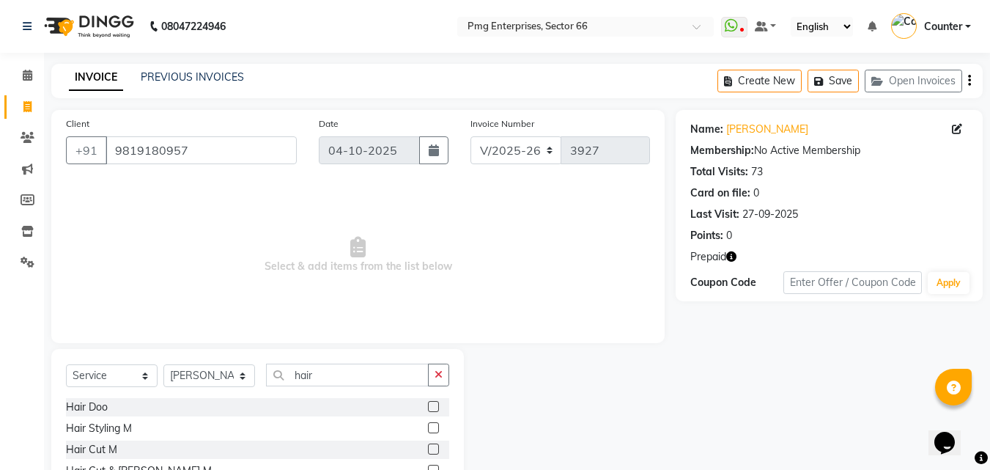
click at [428, 447] on label at bounding box center [433, 448] width 11 height 11
click at [428, 447] on input "checkbox" at bounding box center [433, 450] width 10 height 10
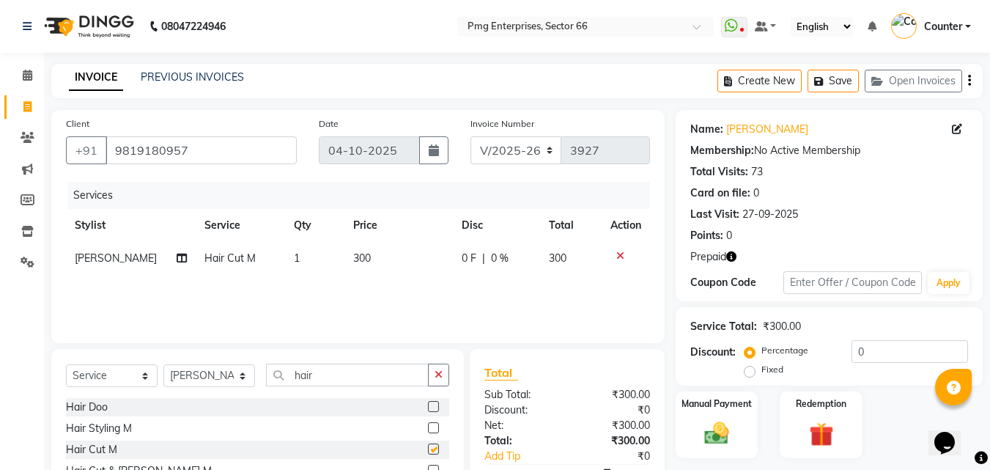
checkbox input "false"
click at [801, 432] on img at bounding box center [820, 434] width 41 height 32
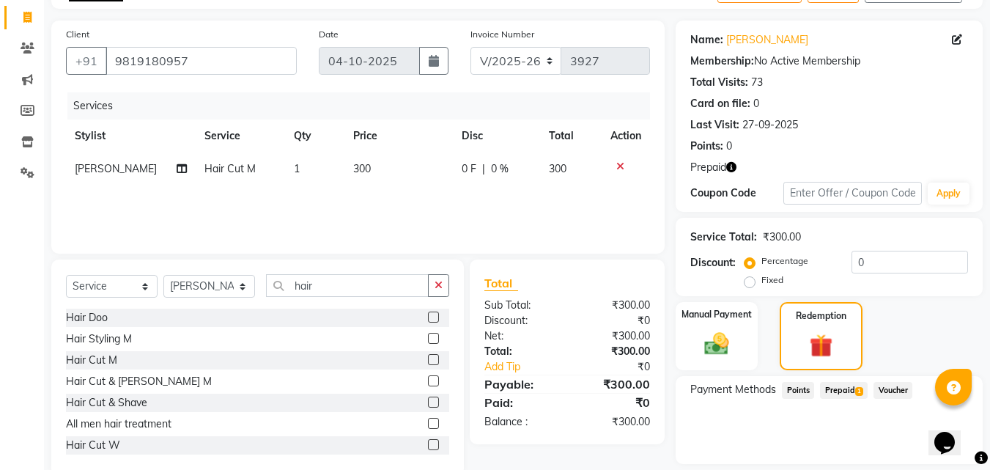
scroll to position [136, 0]
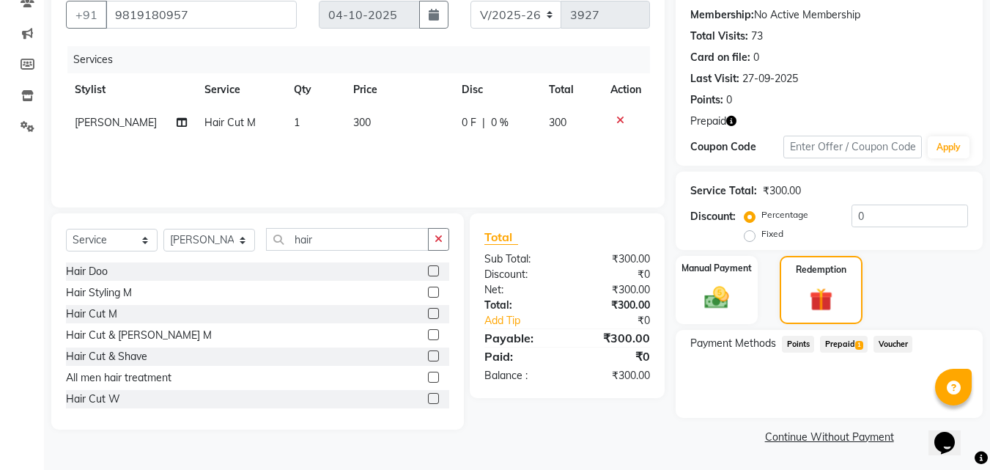
click at [364, 115] on td "300" at bounding box center [398, 122] width 108 height 33
select select "49466"
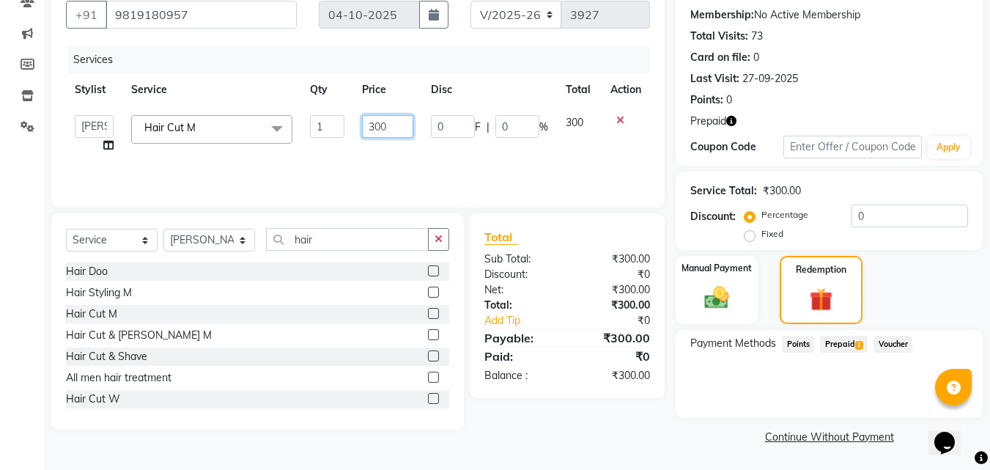
click at [381, 128] on input "300" at bounding box center [387, 126] width 51 height 23
type input "250"
click at [837, 344] on span "Prepaid 1" at bounding box center [844, 344] width 48 height 17
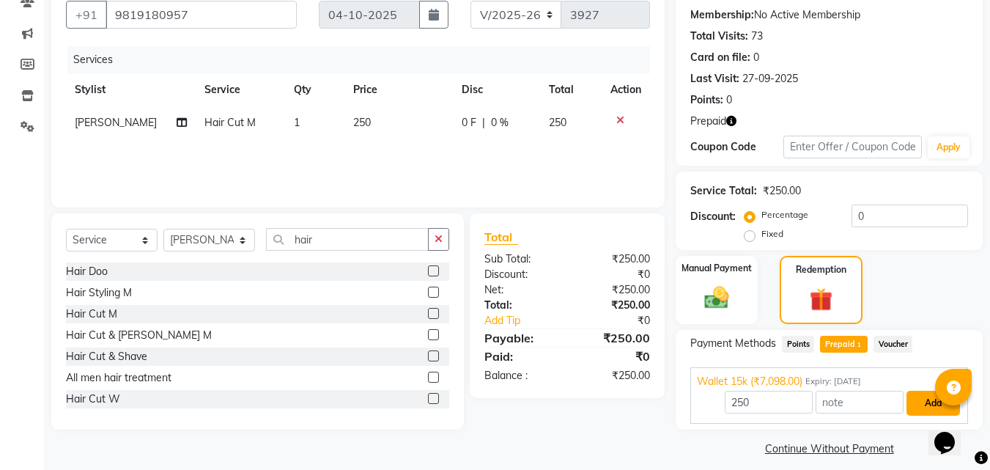
click at [916, 400] on button "Add" at bounding box center [934, 403] width 54 height 25
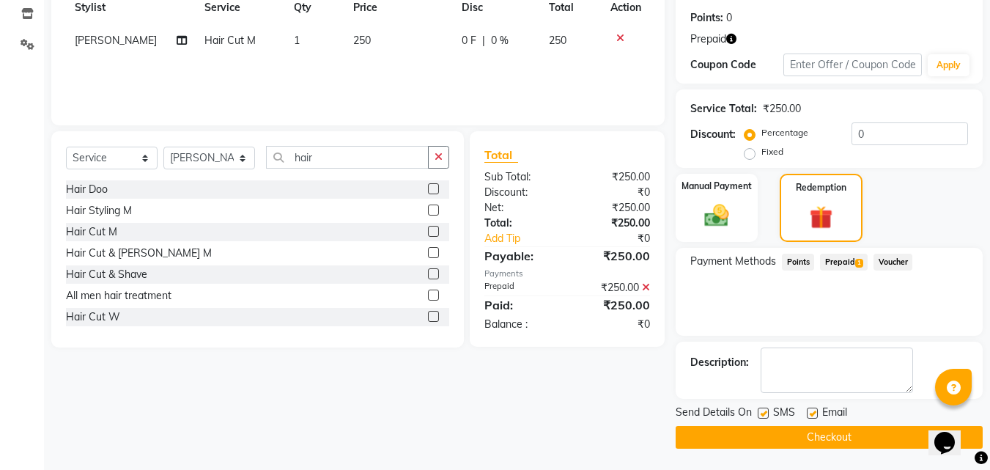
scroll to position [218, 0]
click at [840, 438] on button "Checkout" at bounding box center [829, 436] width 307 height 23
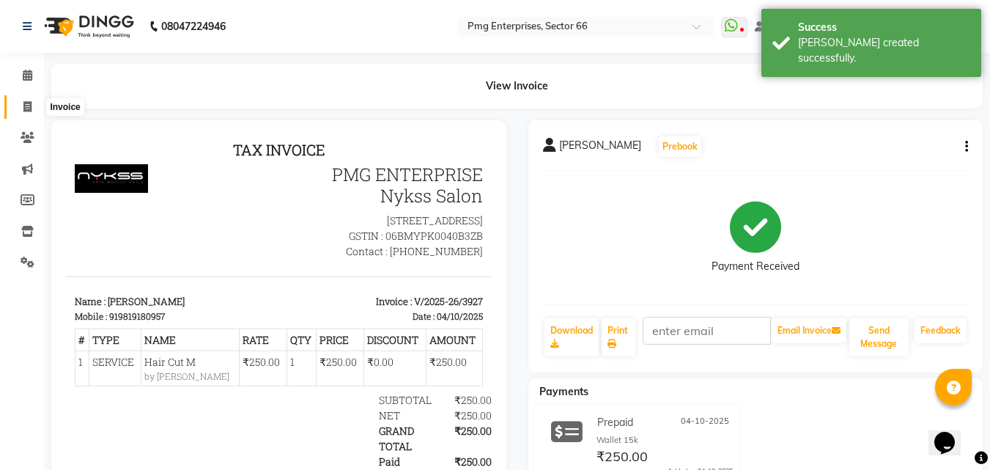
click at [27, 99] on span at bounding box center [28, 107] width 26 height 17
select select "service"
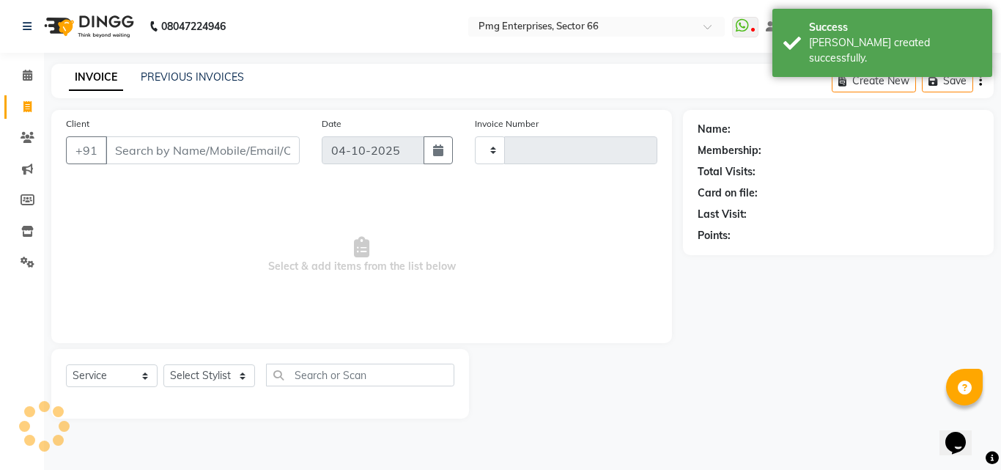
type input "3928"
select select "889"
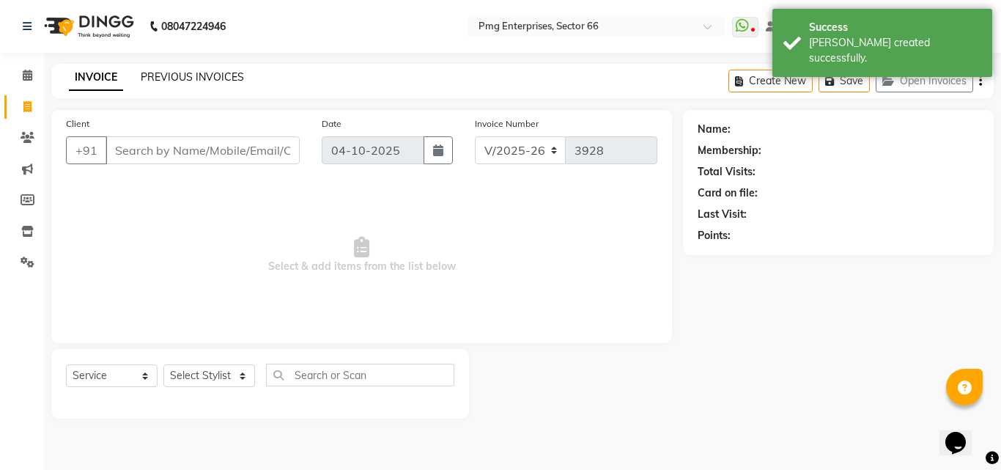
click at [187, 76] on link "PREVIOUS INVOICES" at bounding box center [192, 76] width 103 height 13
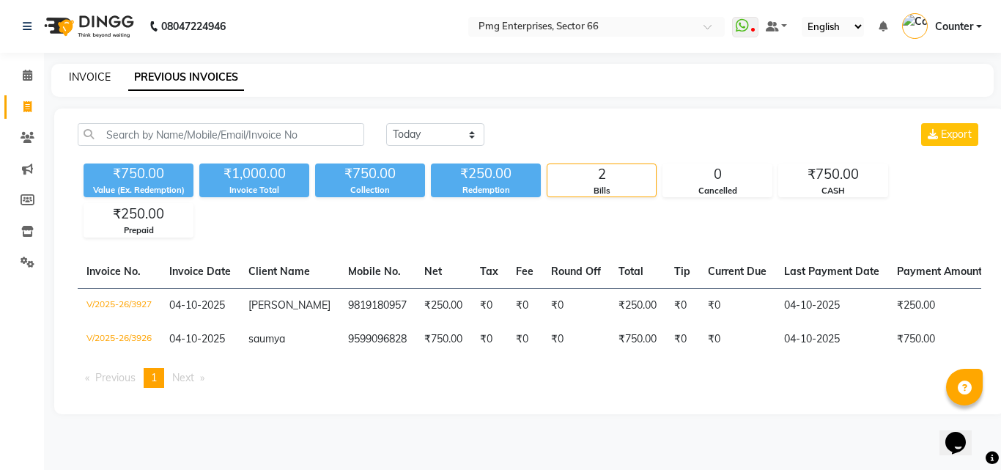
click at [91, 71] on link "INVOICE" at bounding box center [90, 76] width 42 height 13
select select "889"
select select "service"
